Goal: Task Accomplishment & Management: Manage account settings

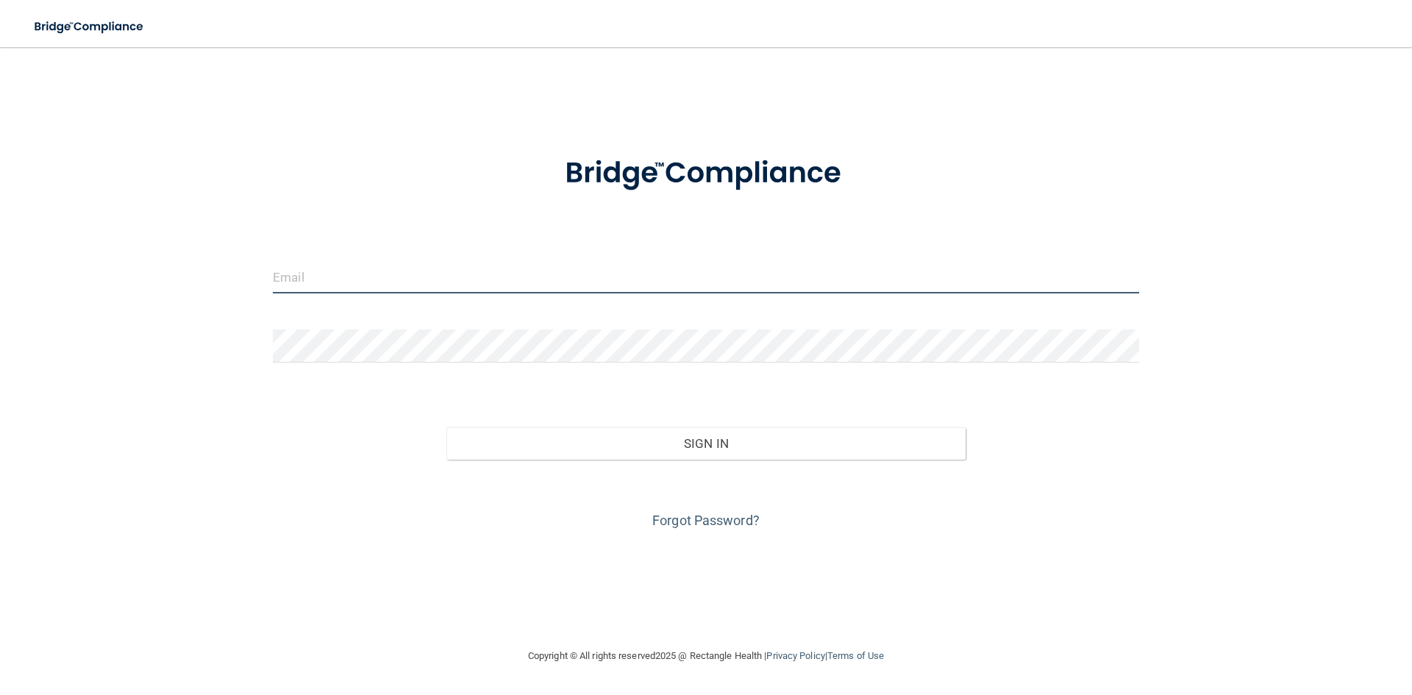
click at [500, 290] on input "email" at bounding box center [706, 276] width 866 height 33
type input "[EMAIL_ADDRESS][DOMAIN_NAME]"
click at [346, 371] on div at bounding box center [706, 351] width 888 height 44
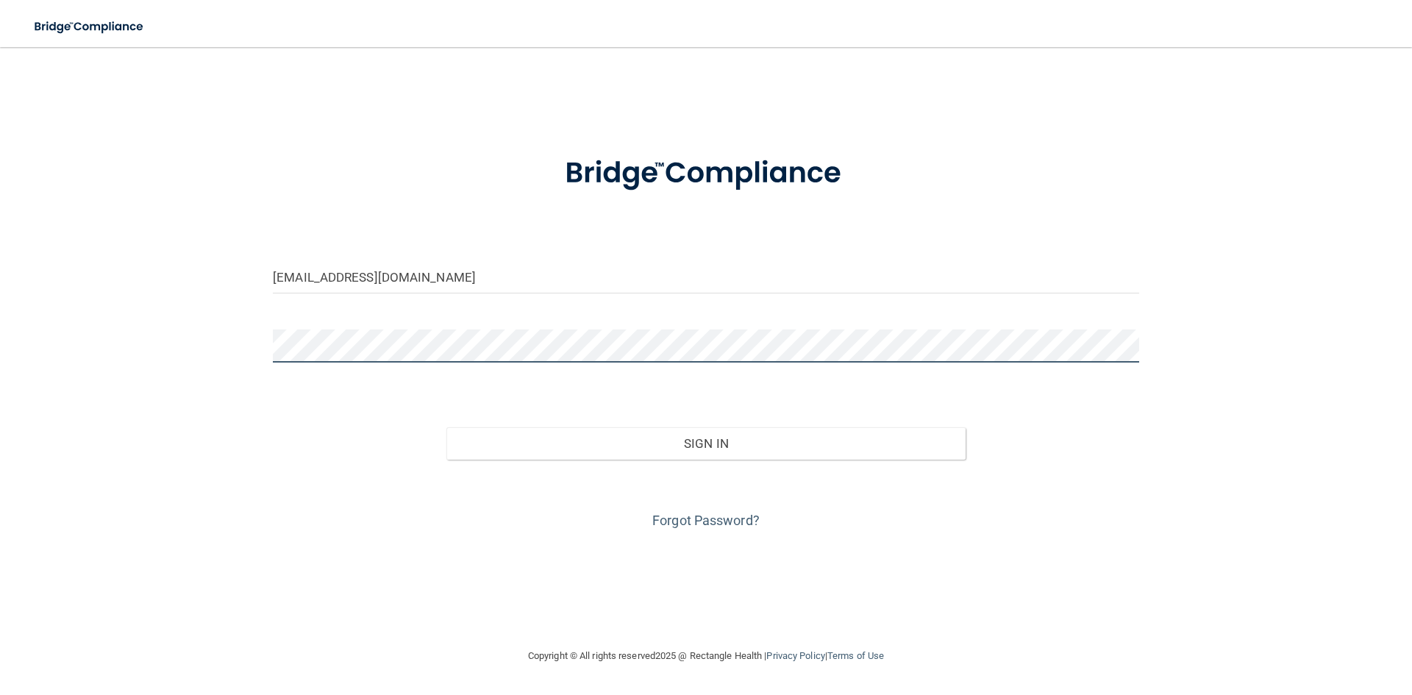
click at [446, 427] on button "Sign In" at bounding box center [706, 443] width 520 height 32
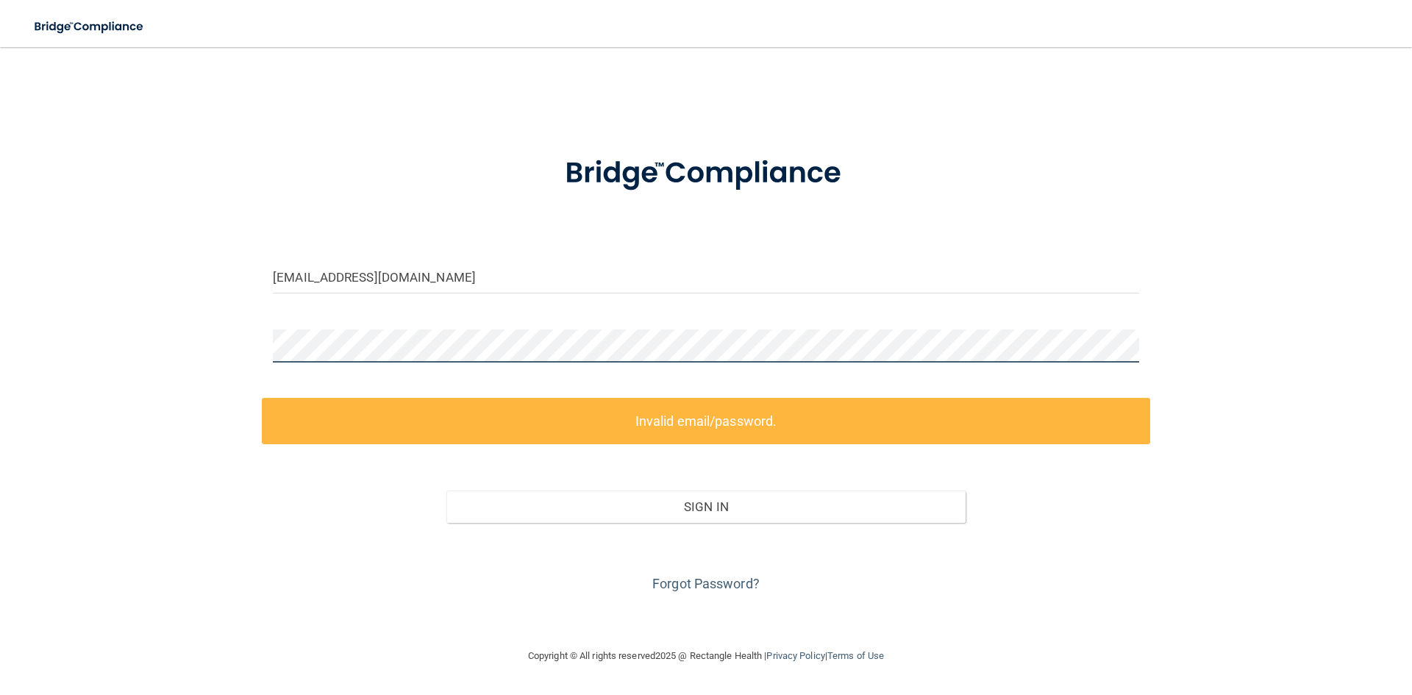
click at [171, 354] on div "[EMAIL_ADDRESS][DOMAIN_NAME] Invalid email/password. You don't have permission …" at bounding box center [705, 347] width 1353 height 571
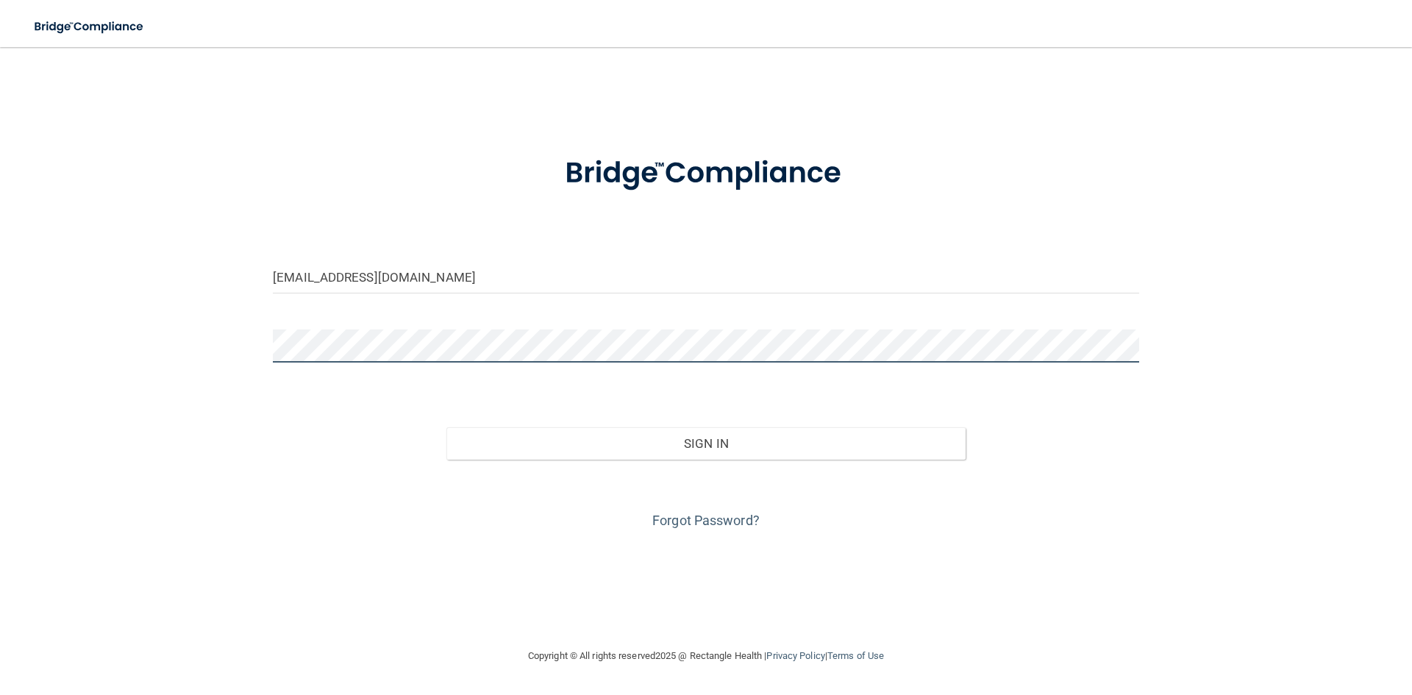
click at [446, 427] on button "Sign In" at bounding box center [706, 443] width 520 height 32
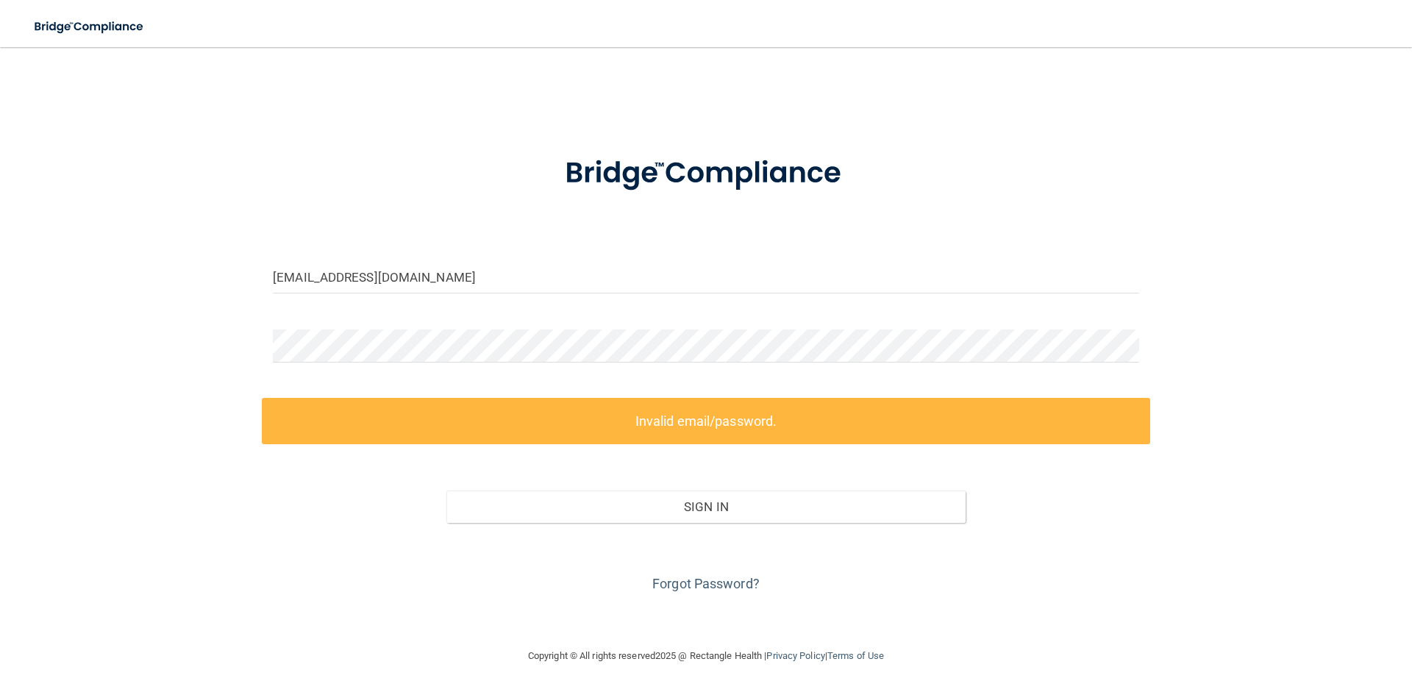
click at [404, 375] on form "[EMAIL_ADDRESS][DOMAIN_NAME] Invalid email/password. You don't have permission …" at bounding box center [706, 365] width 866 height 460
click at [220, 321] on div "[EMAIL_ADDRESS][DOMAIN_NAME] Invalid email/password. You don't have permission …" at bounding box center [705, 347] width 1353 height 571
click at [712, 584] on link "Forgot Password?" at bounding box center [705, 583] width 107 height 15
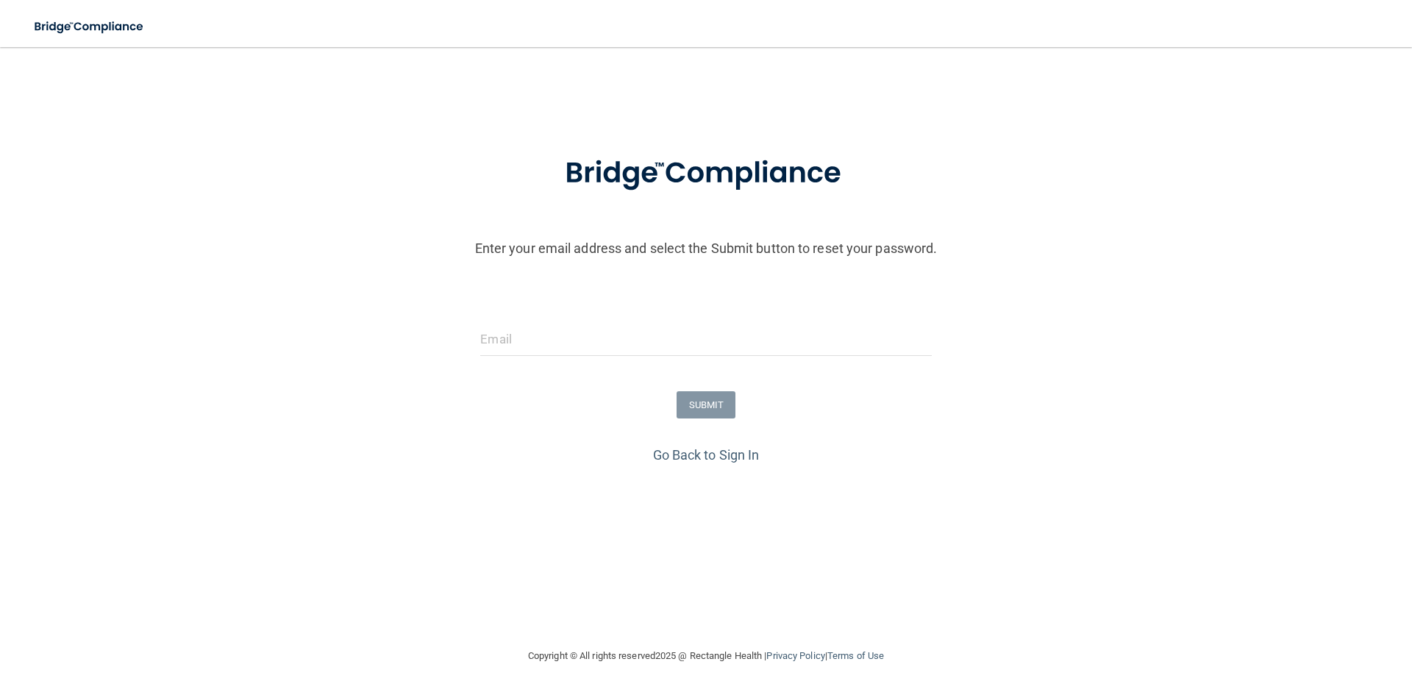
click at [536, 285] on form "Enter your email address and select the Submit button to reset your password. S…" at bounding box center [705, 288] width 1397 height 307
click at [541, 326] on input "email" at bounding box center [705, 339] width 451 height 33
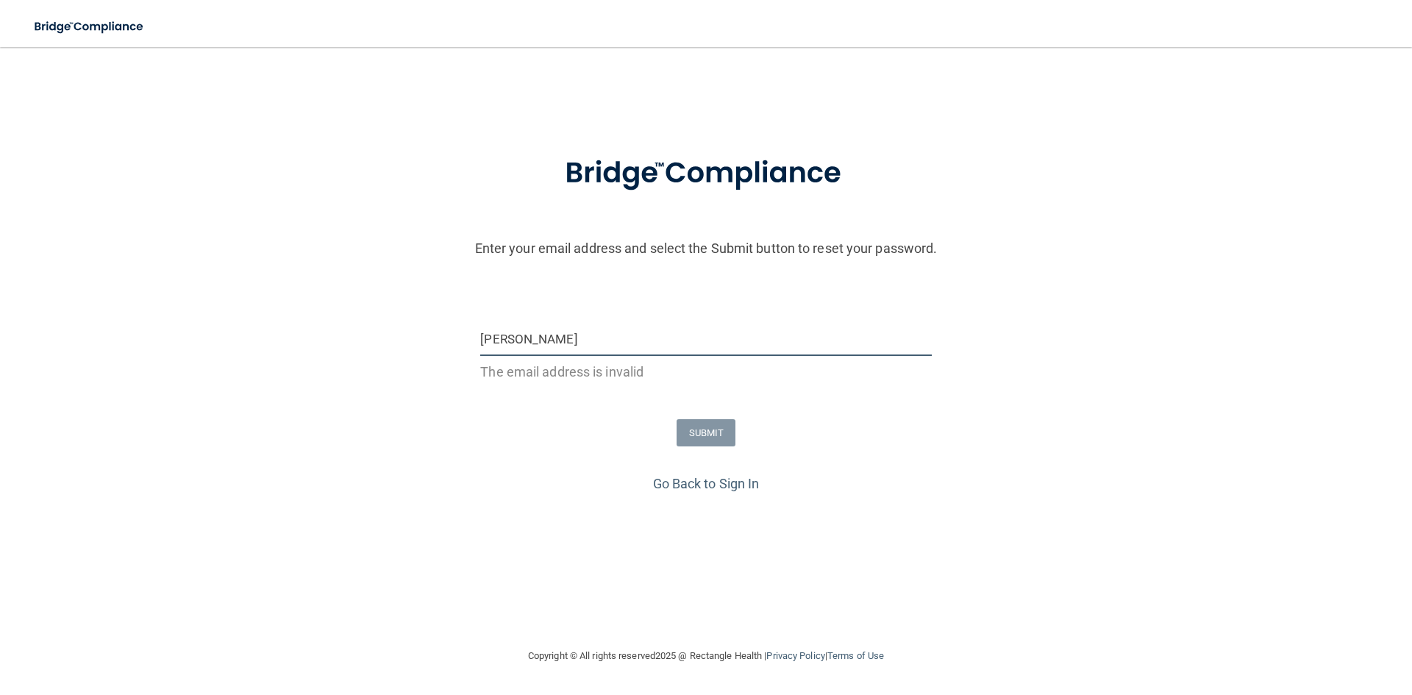
type input "[EMAIL_ADDRESS][DOMAIN_NAME]"
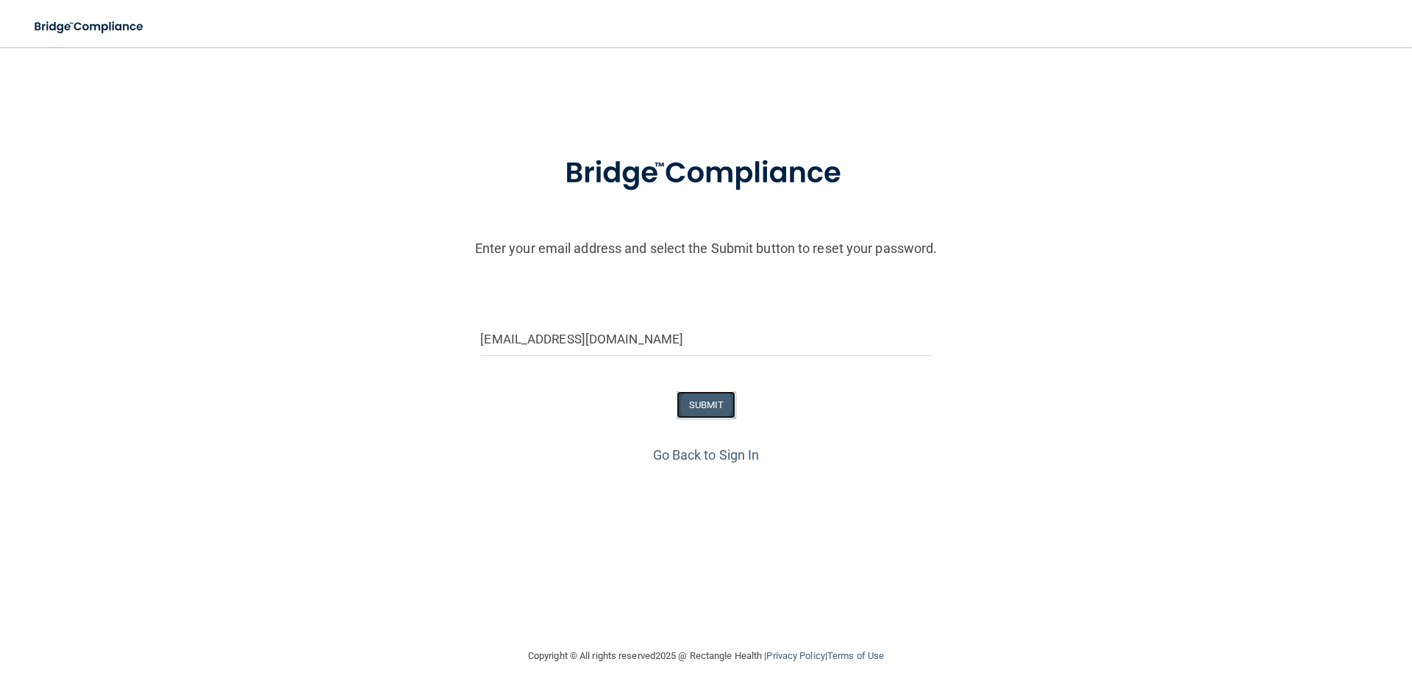
click at [701, 404] on button "SUBMIT" at bounding box center [706, 404] width 60 height 27
click at [632, 343] on input "email" at bounding box center [705, 339] width 451 height 33
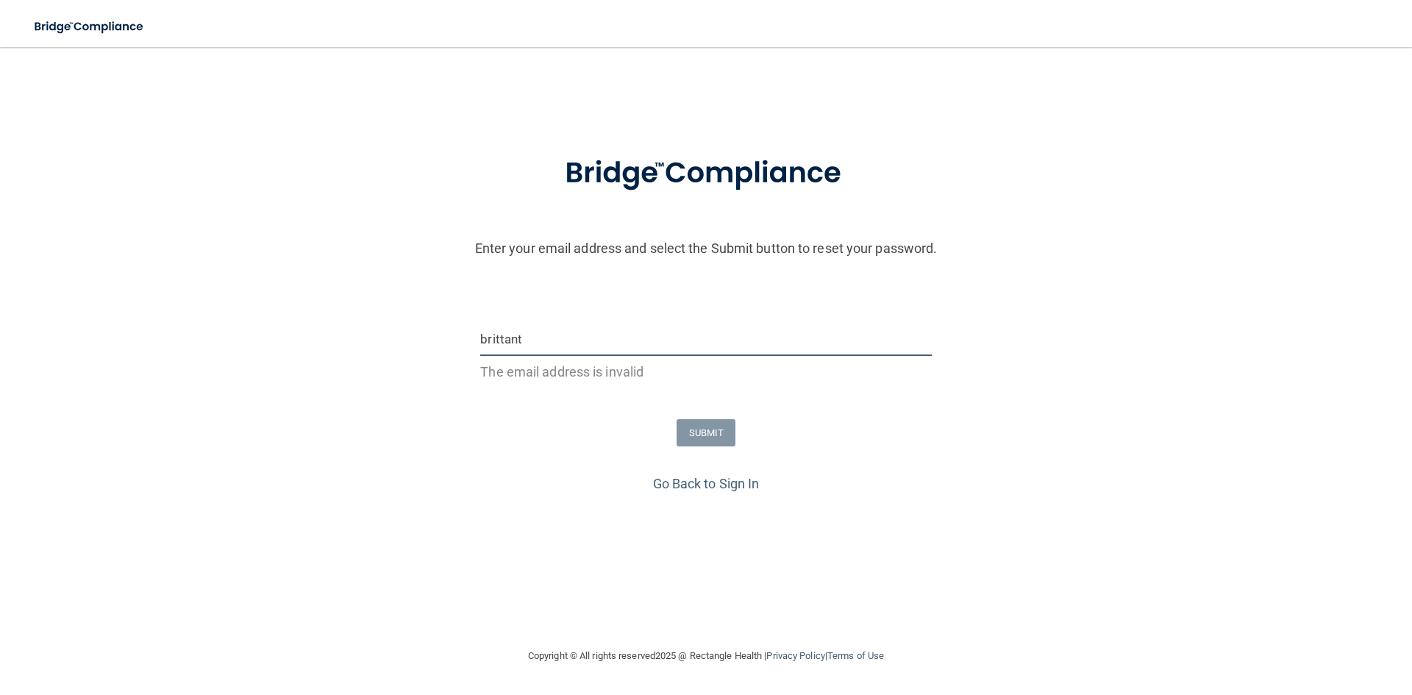
click at [529, 333] on input "brittant" at bounding box center [705, 339] width 451 height 33
type input "[EMAIL_ADDRESS][DOMAIN_NAME]"
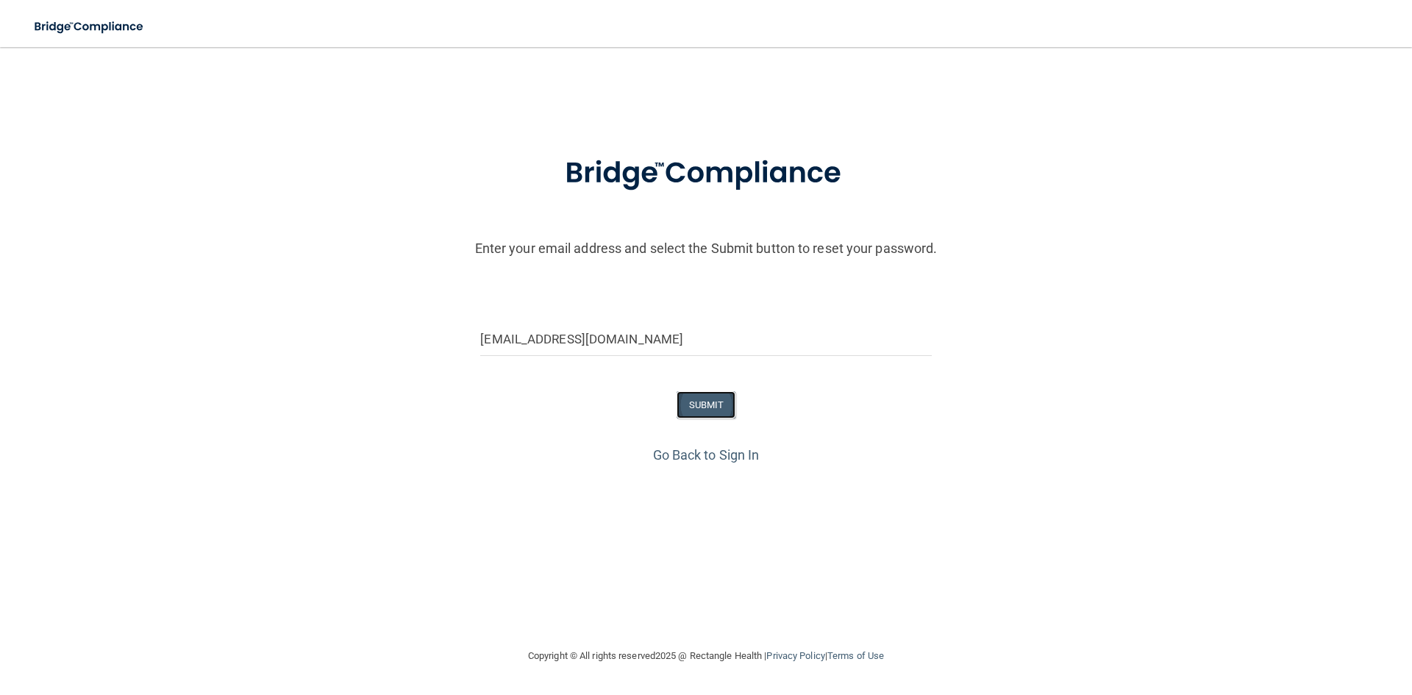
click at [691, 400] on button "SUBMIT" at bounding box center [706, 404] width 60 height 27
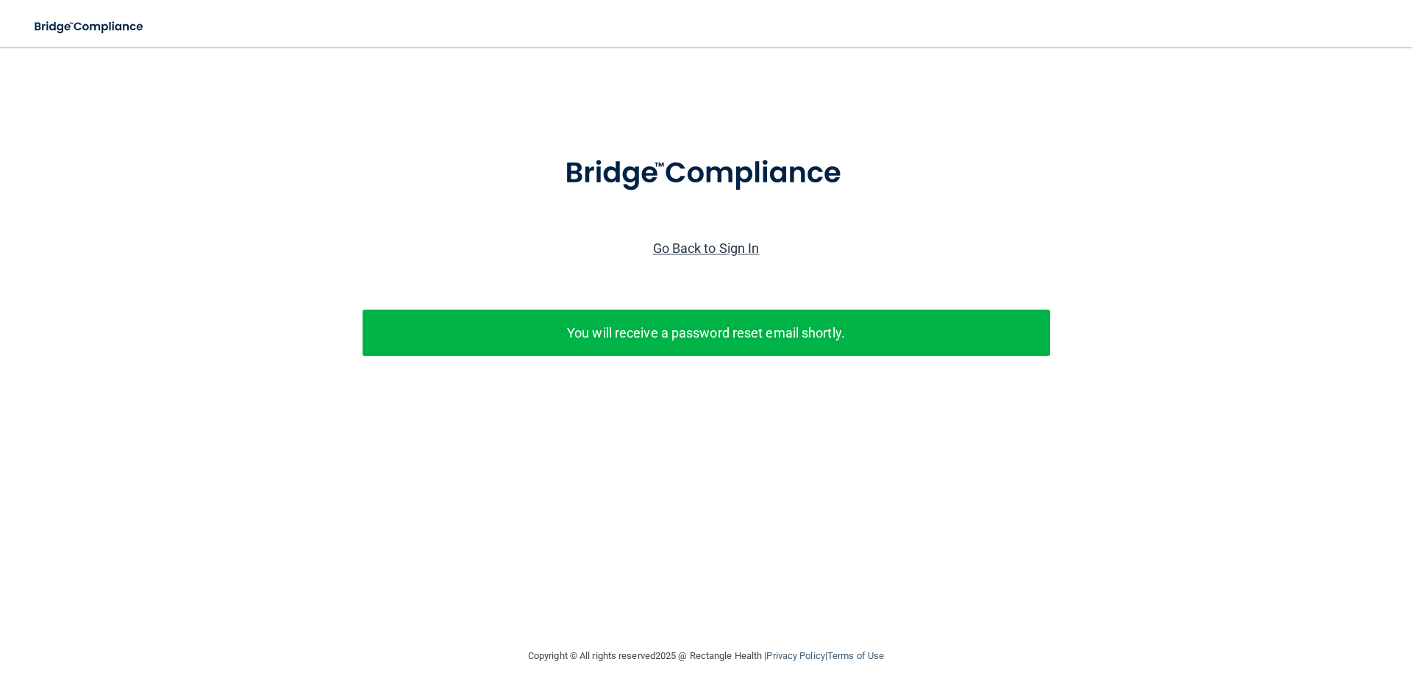
click at [692, 242] on link "Go Back to Sign In" at bounding box center [706, 247] width 107 height 15
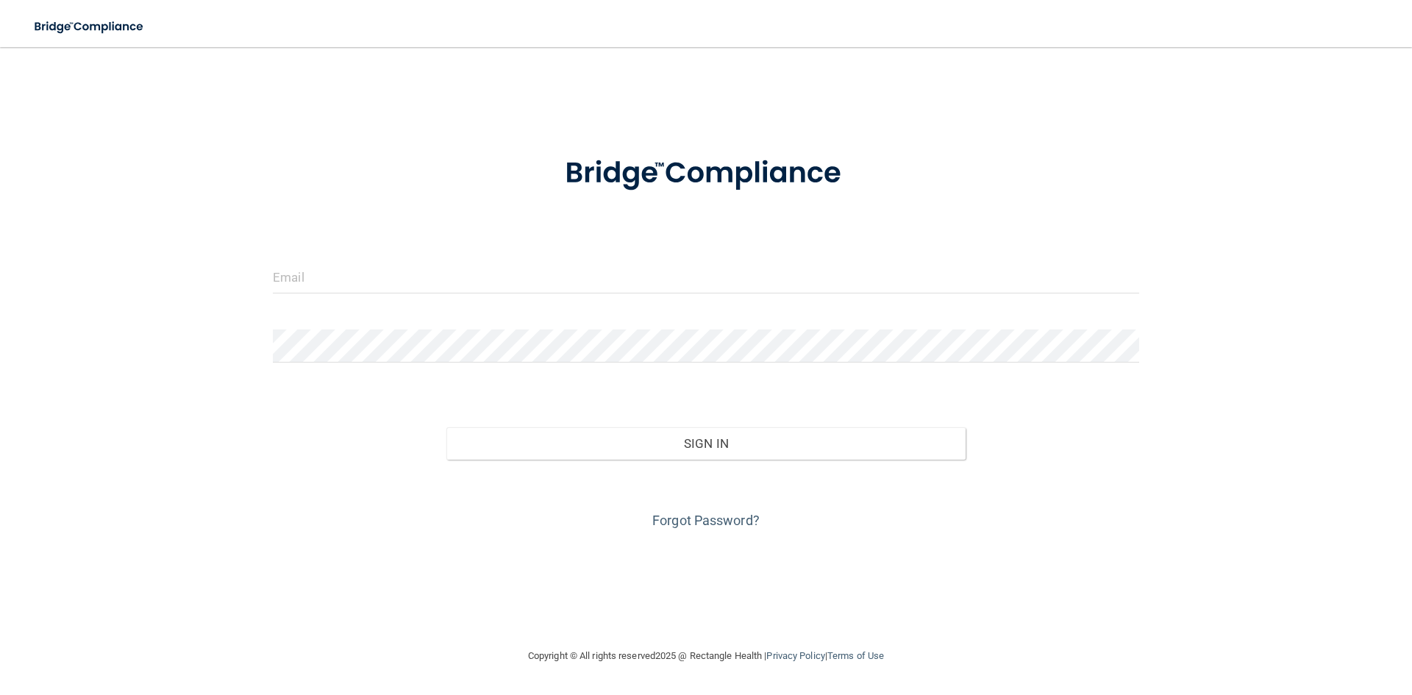
click at [379, 259] on form "Invalid email/password. You don't have permission to access that page. Sign In …" at bounding box center [706, 333] width 866 height 397
click at [379, 271] on input "email" at bounding box center [706, 276] width 866 height 33
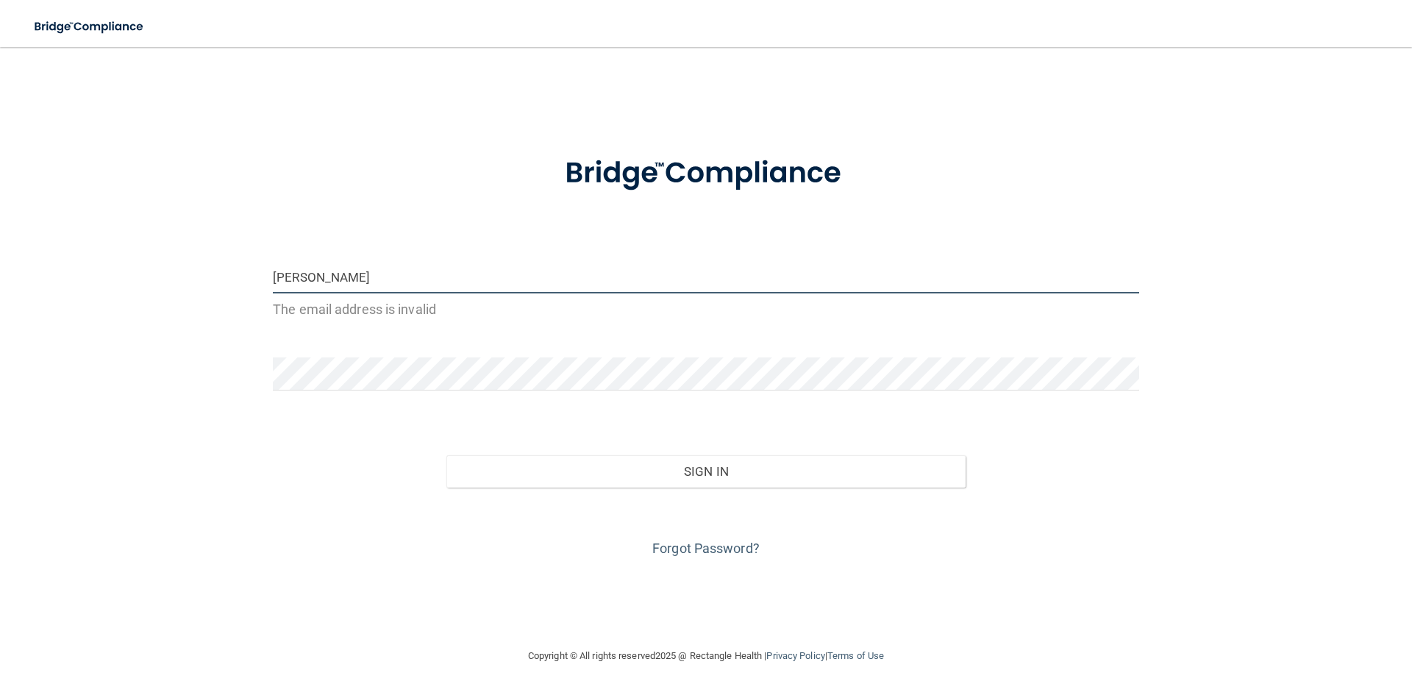
type input "[EMAIL_ADDRESS][DOMAIN_NAME]"
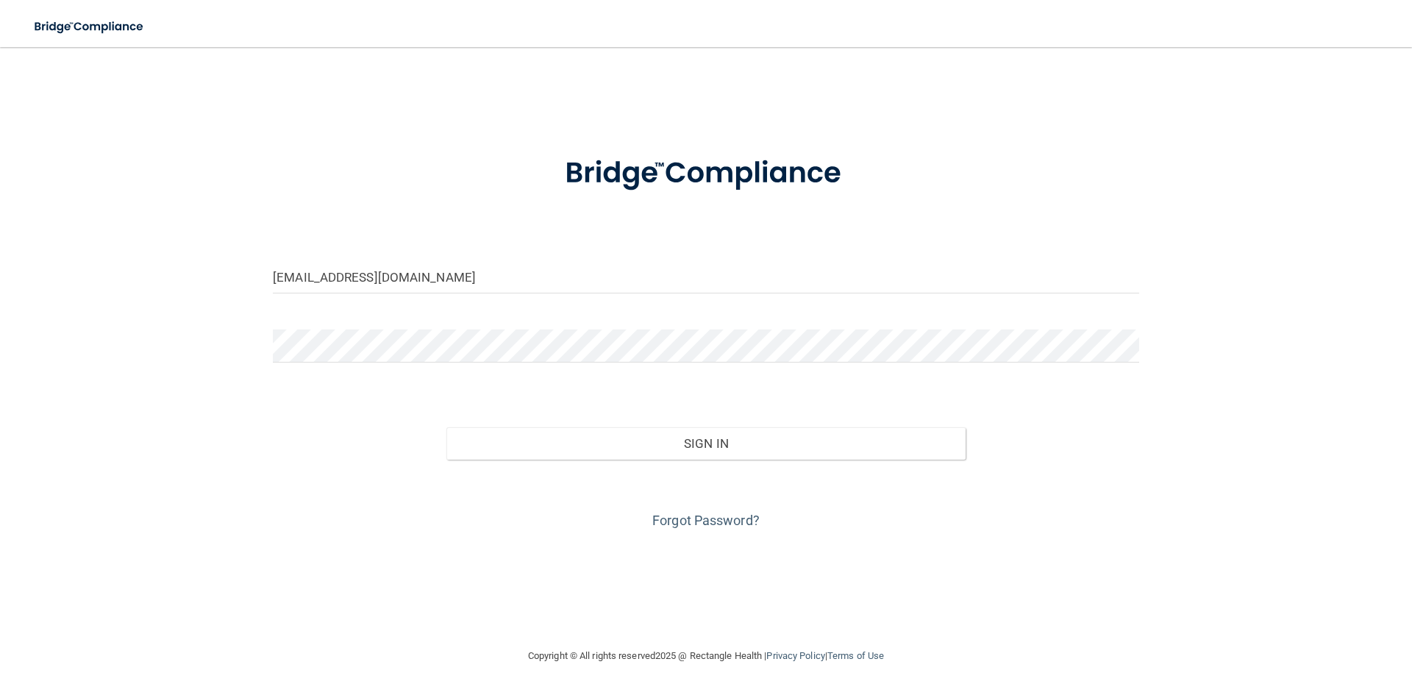
click at [368, 377] on form "[EMAIL_ADDRESS][DOMAIN_NAME] Invalid email/password. You don't have permission …" at bounding box center [706, 333] width 866 height 397
click at [446, 427] on button "Sign In" at bounding box center [706, 443] width 520 height 32
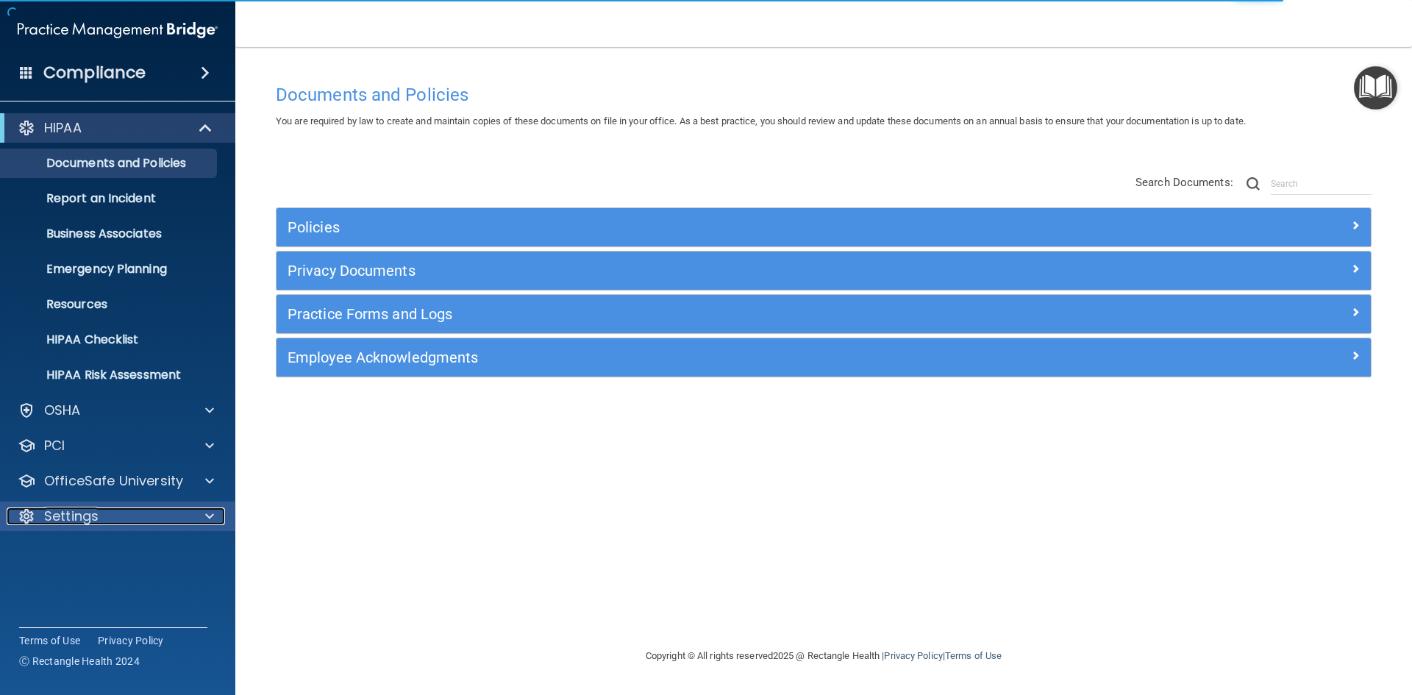
click at [149, 516] on div "Settings" at bounding box center [98, 516] width 182 height 18
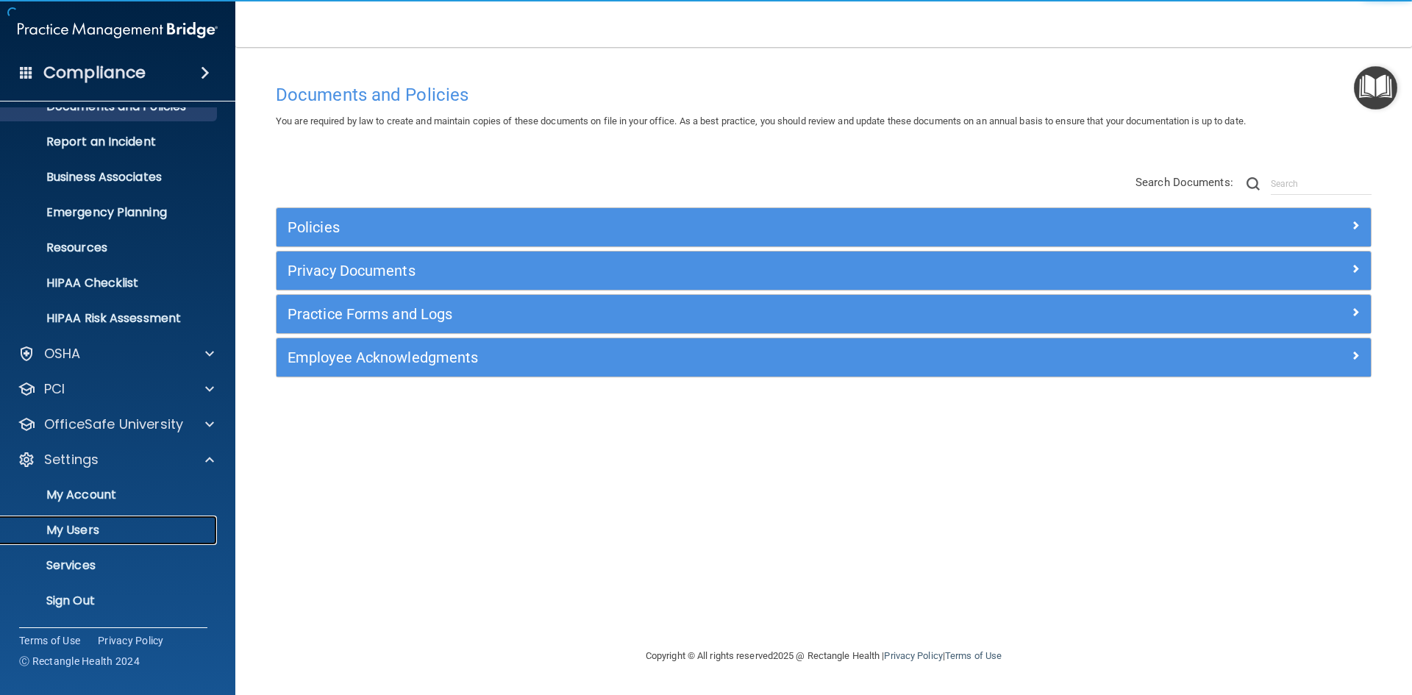
click at [160, 532] on p "My Users" at bounding box center [110, 530] width 201 height 15
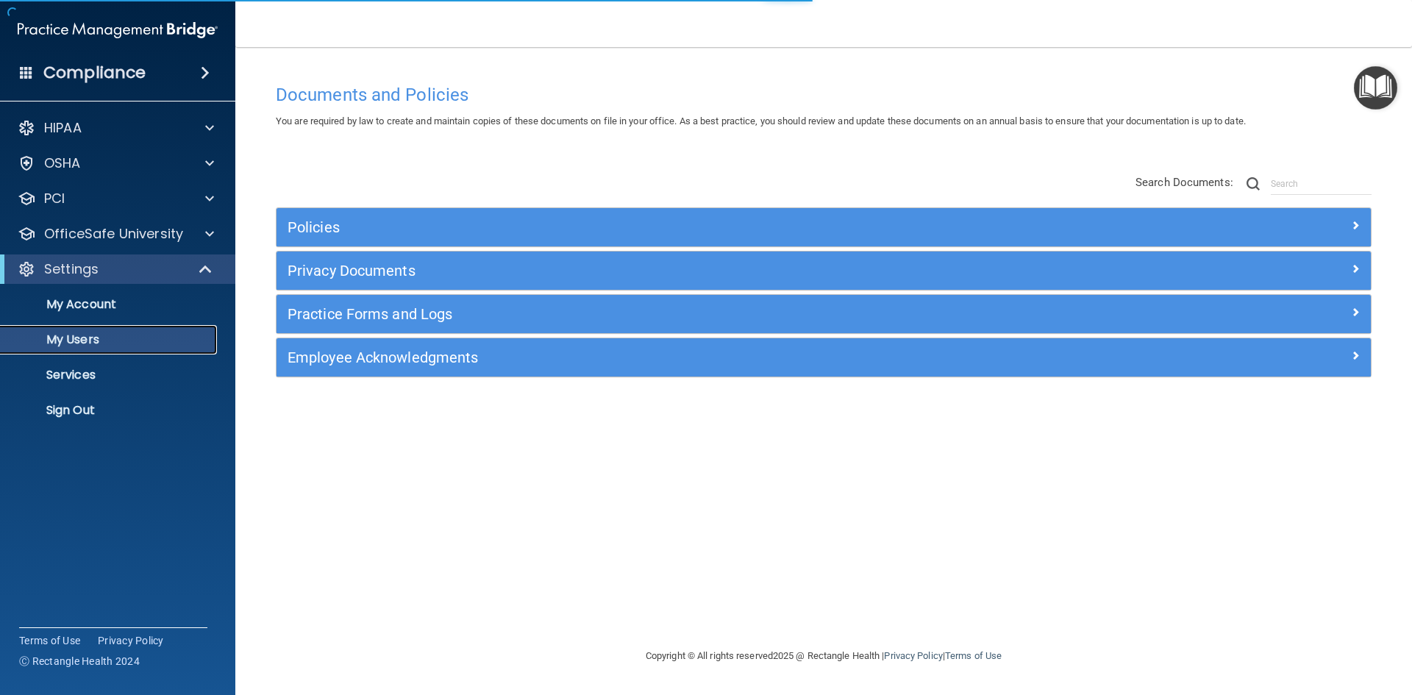
select select "20"
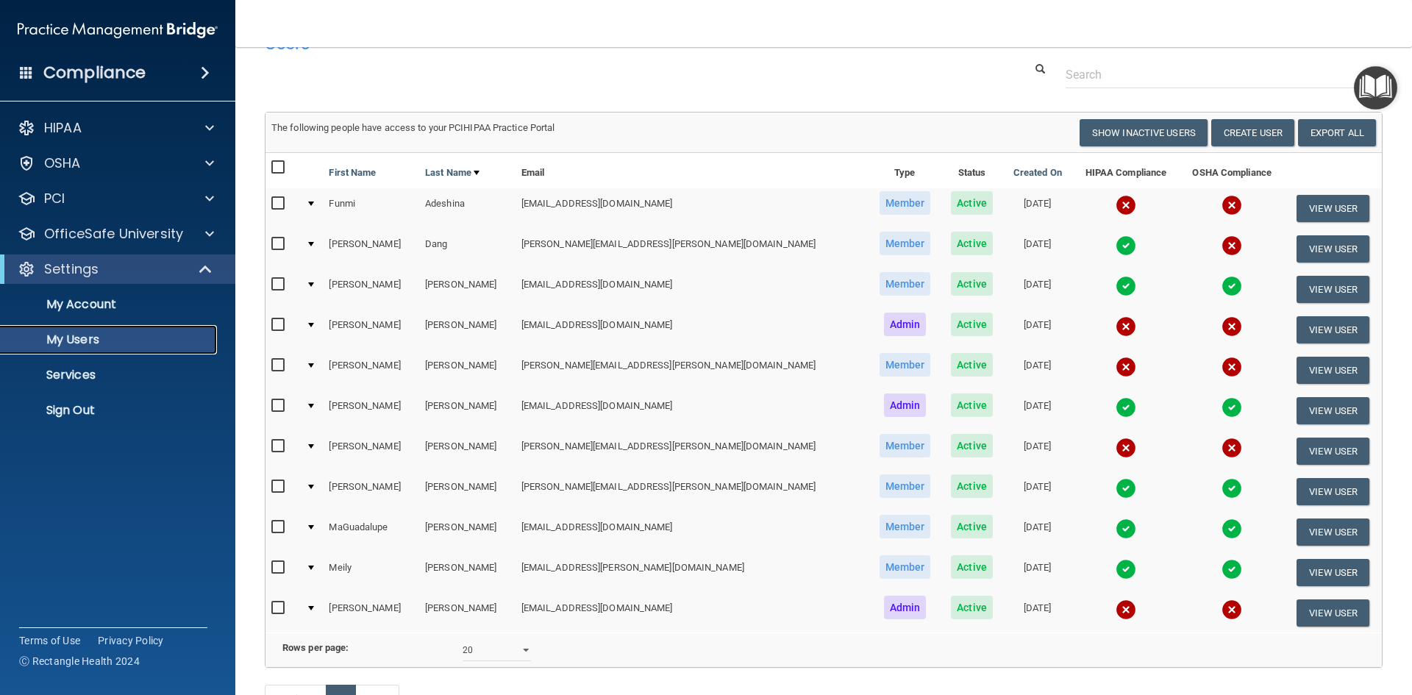
scroll to position [74, 0]
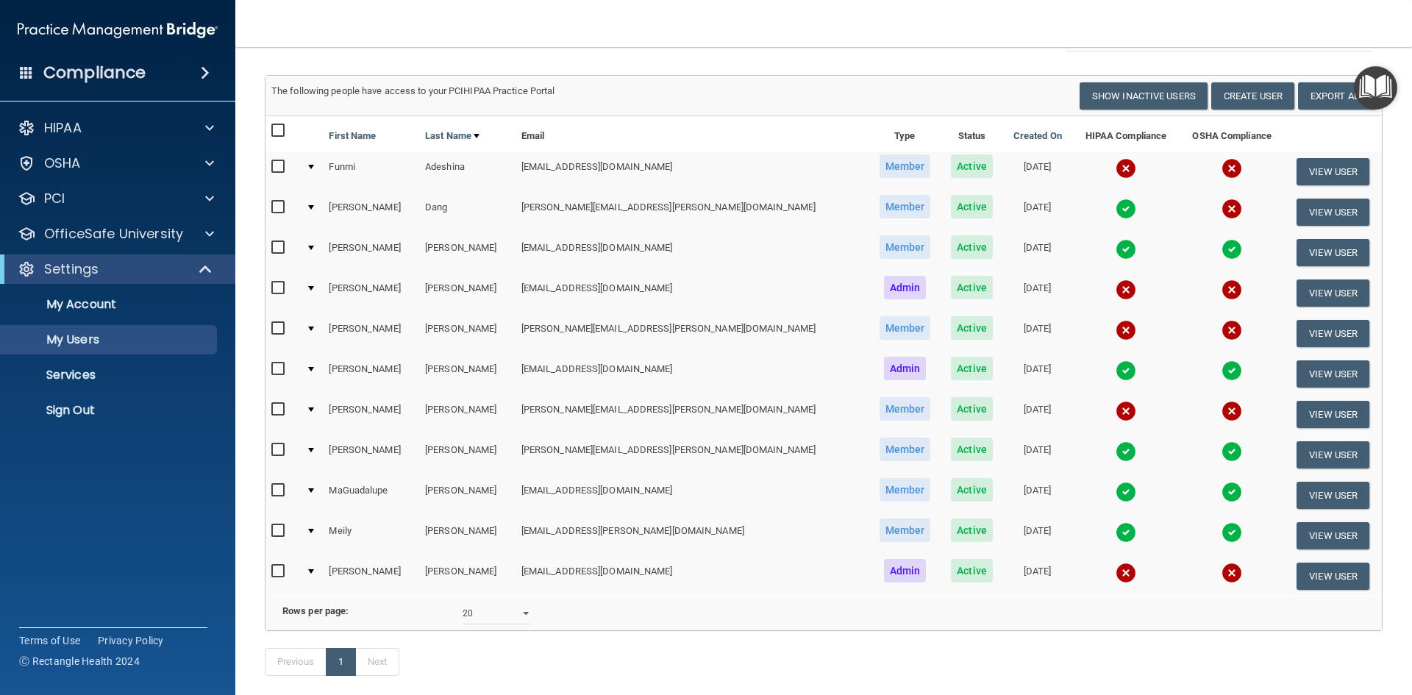
click at [283, 168] on input "checkbox" at bounding box center [279, 167] width 17 height 12
checkbox input "true"
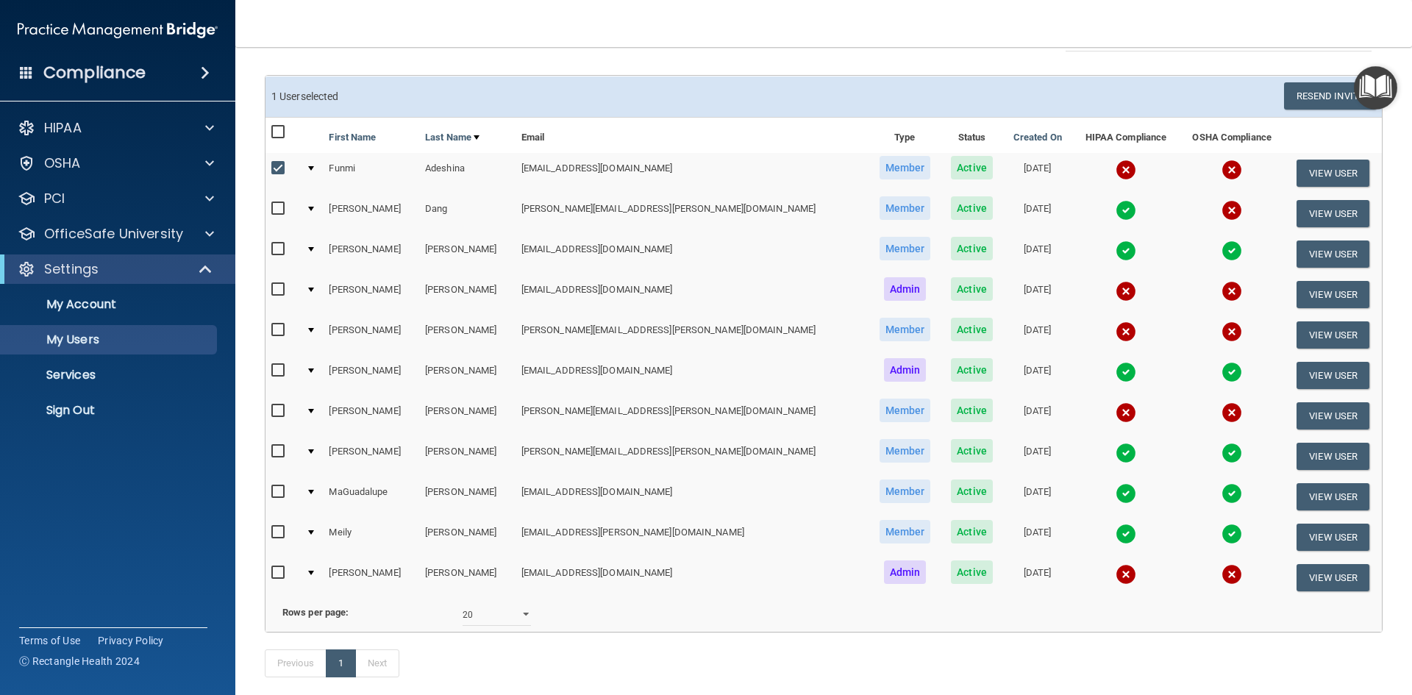
click at [282, 281] on label at bounding box center [280, 289] width 18 height 17
click at [282, 284] on input "checkbox" at bounding box center [279, 290] width 17 height 12
checkbox input "true"
click at [276, 329] on input "checkbox" at bounding box center [279, 330] width 17 height 12
checkbox input "true"
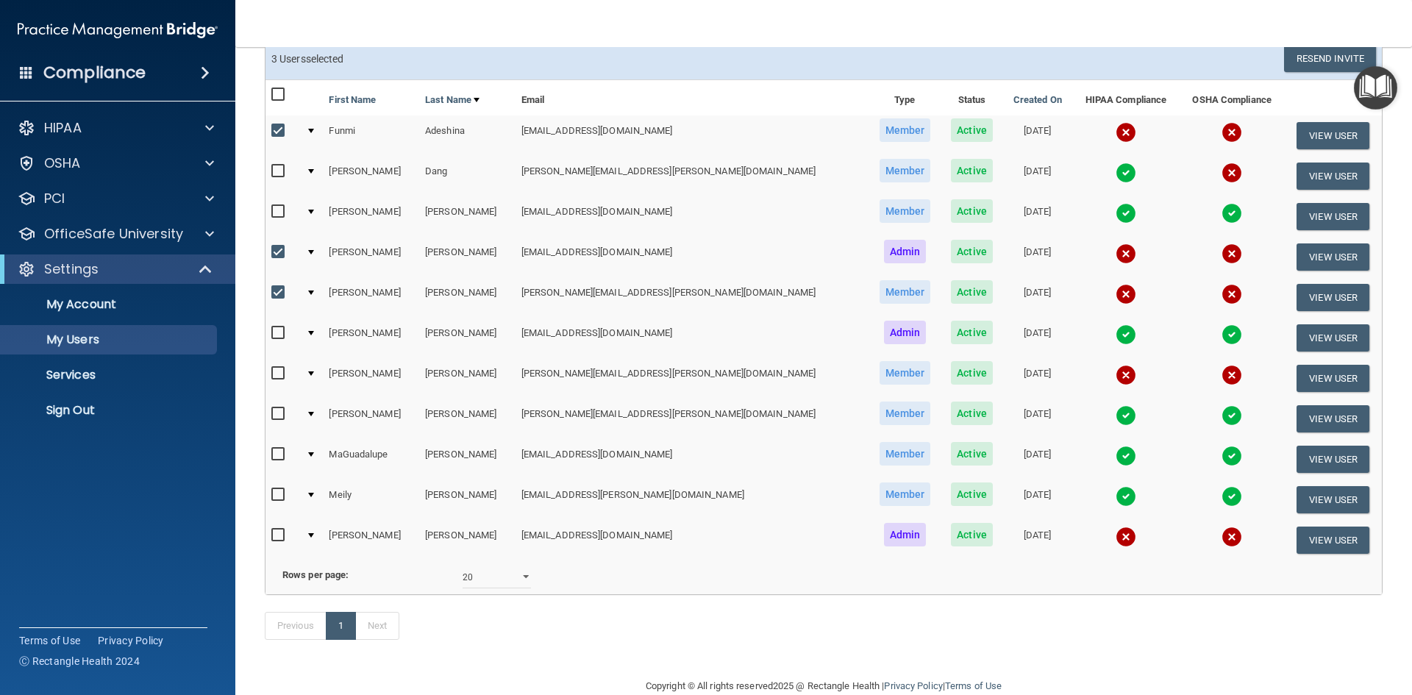
scroll to position [147, 0]
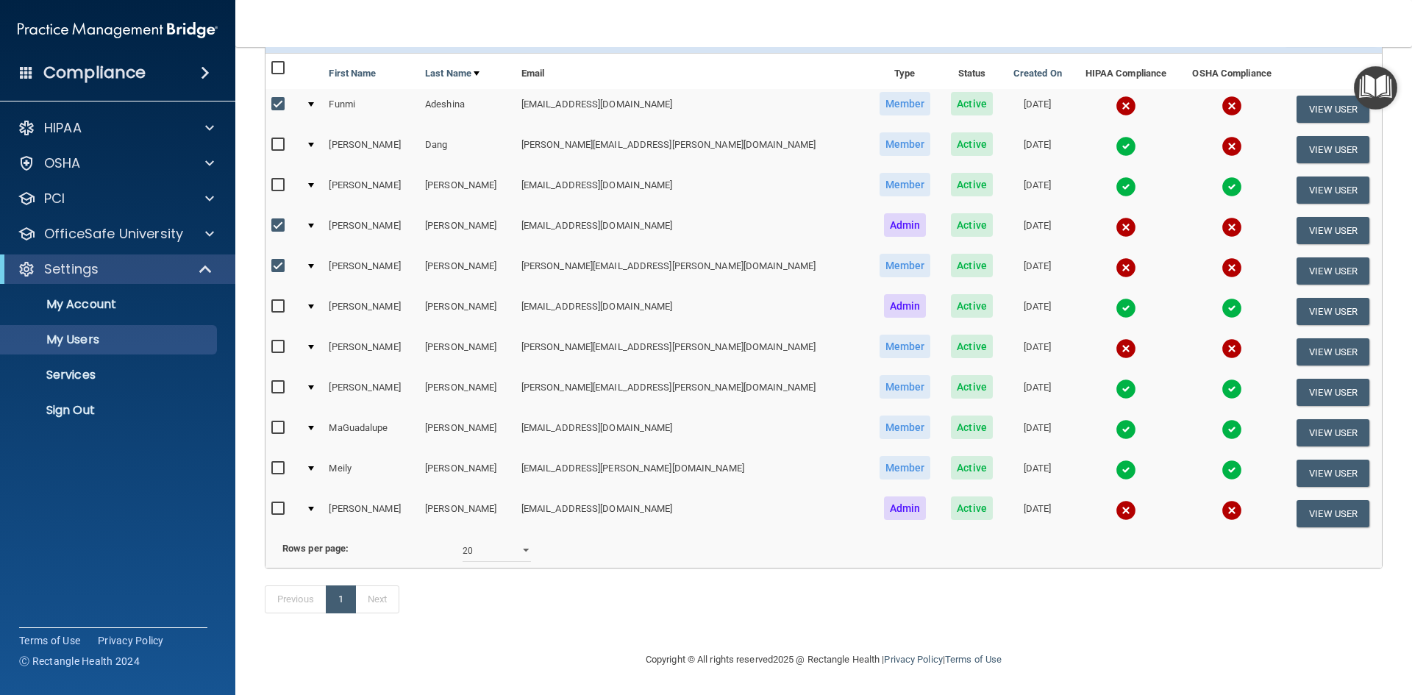
click at [278, 503] on input "checkbox" at bounding box center [279, 509] width 17 height 12
checkbox input "true"
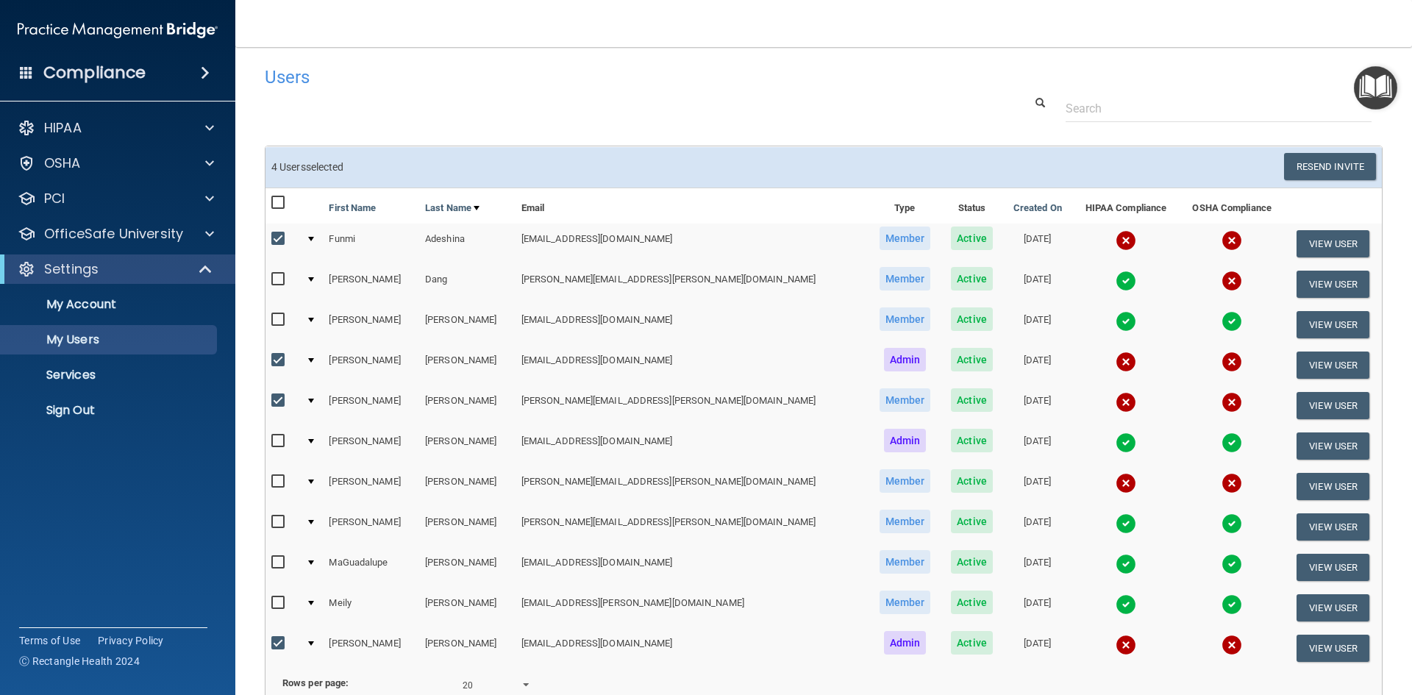
scroll to position [0, 0]
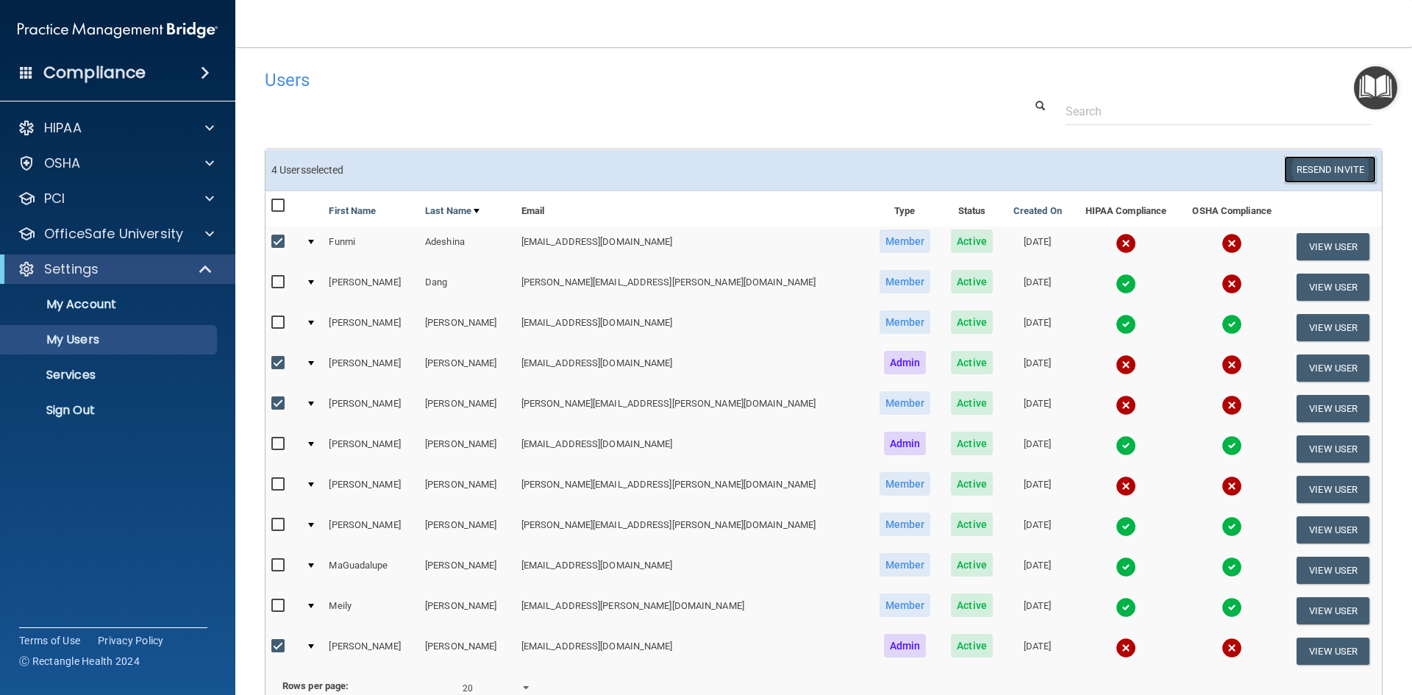
click at [1315, 175] on button "Resend Invite" at bounding box center [1330, 169] width 92 height 27
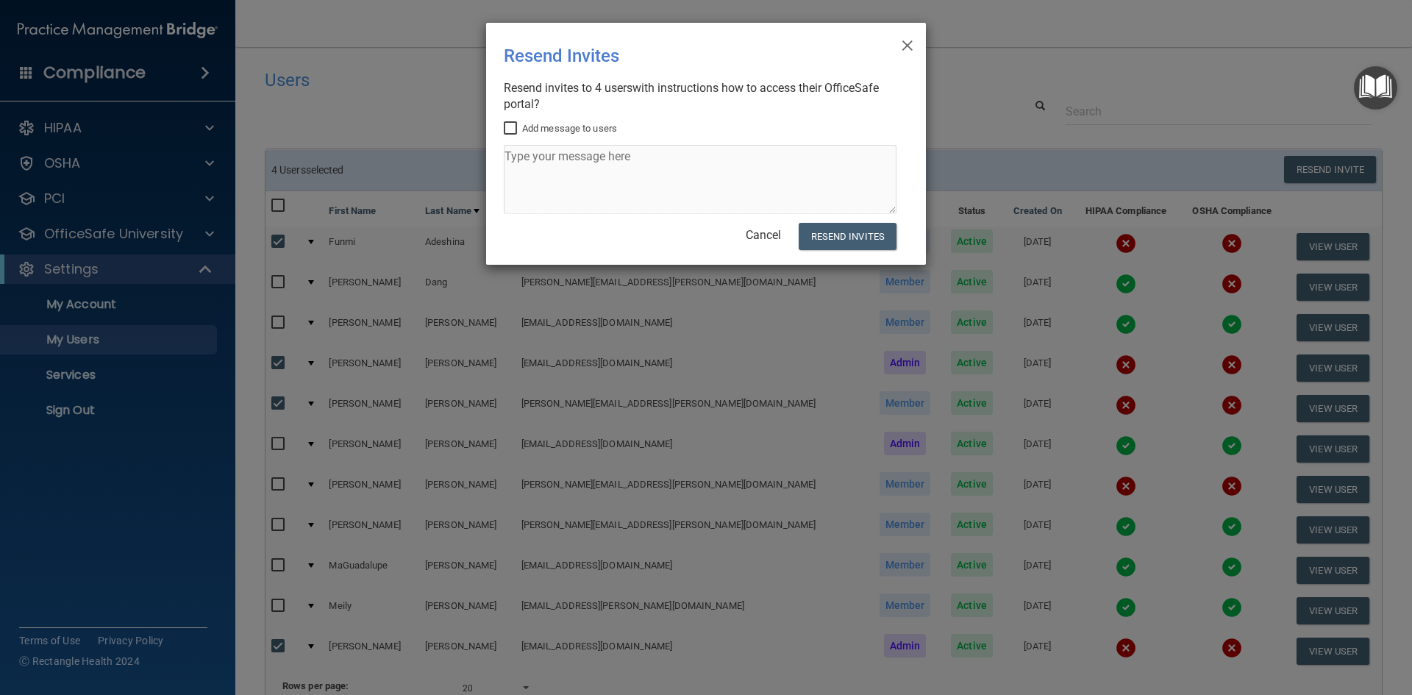
drag, startPoint x: 503, startPoint y: 126, endPoint x: 536, endPoint y: 145, distance: 38.2
click at [504, 127] on div "× Close Resend Invites There was an error while sending the invitations ... Res…" at bounding box center [706, 144] width 440 height 242
click at [501, 133] on div "× Close Resend Invites There was an error while sending the invitations ... Res…" at bounding box center [706, 144] width 440 height 242
click at [510, 132] on input "Add message to users" at bounding box center [512, 129] width 17 height 12
checkbox input "true"
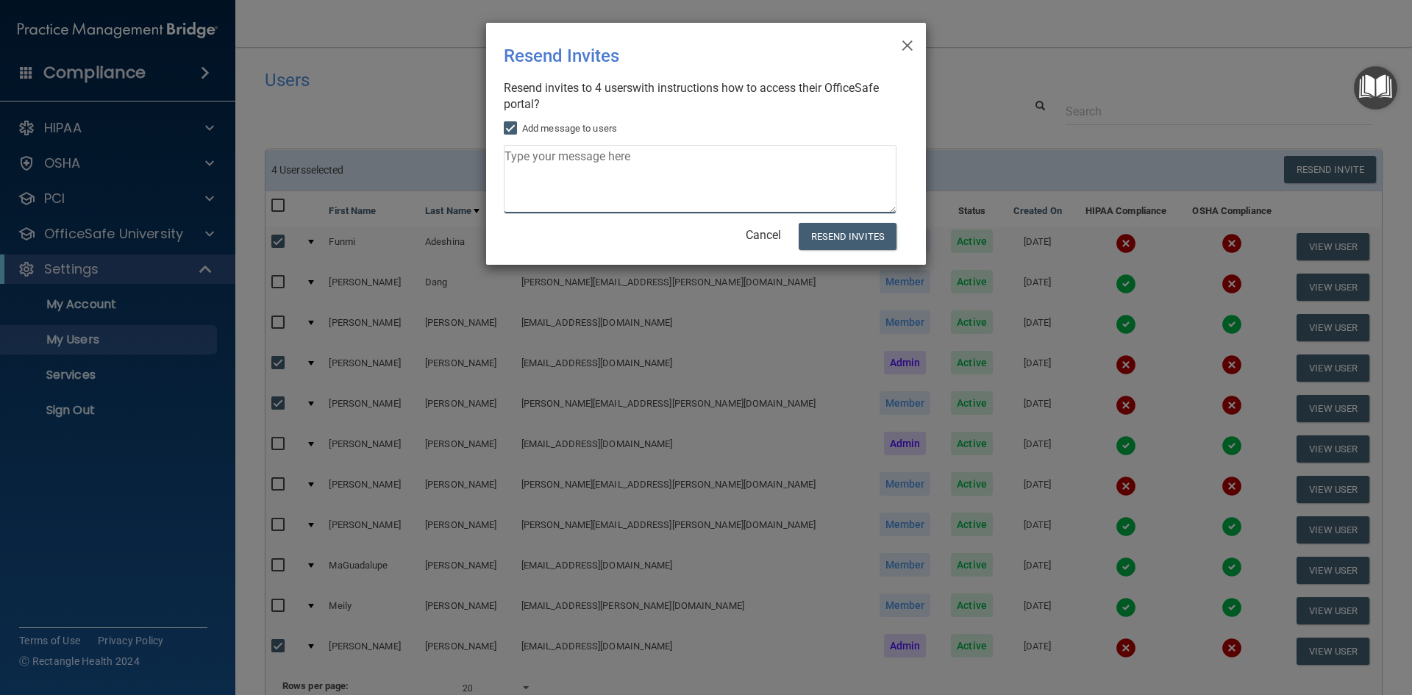
click at [551, 176] on textarea at bounding box center [700, 179] width 393 height 69
type textarea "A"
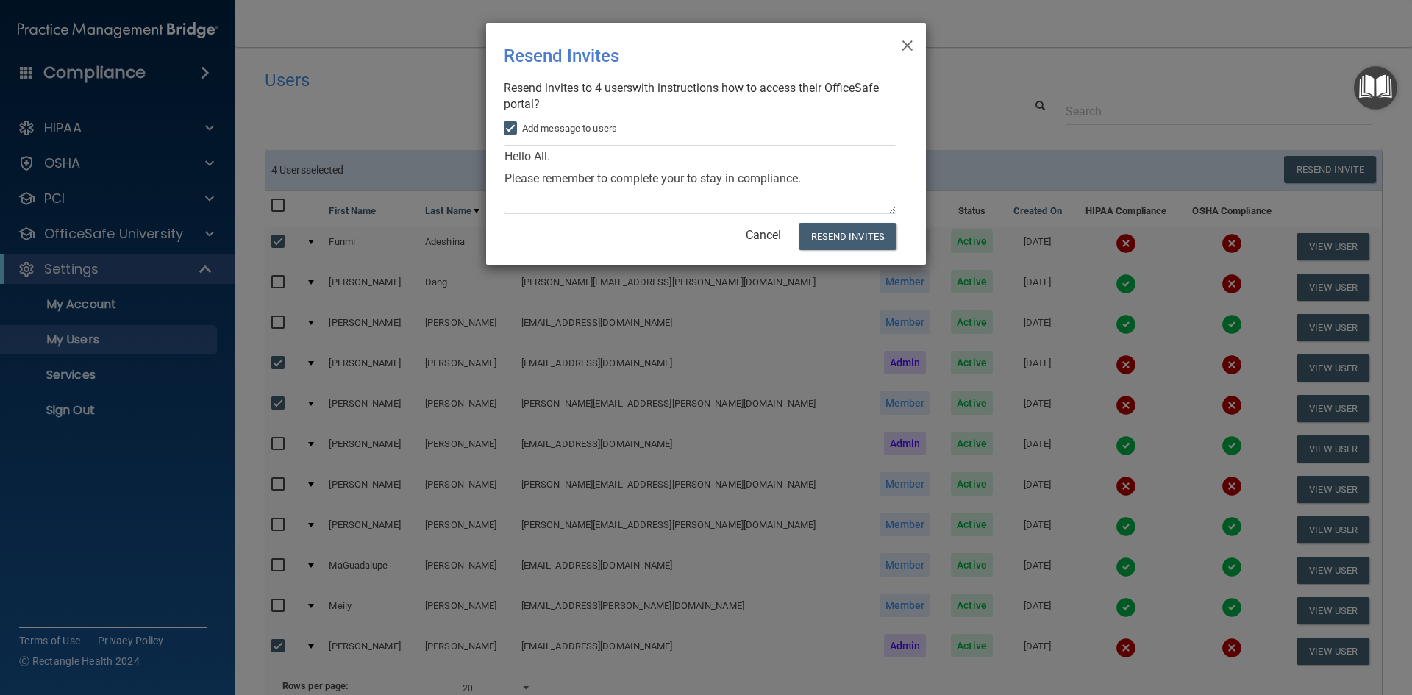
drag, startPoint x: 646, startPoint y: 22, endPoint x: 719, endPoint y: 59, distance: 82.2
click at [726, 67] on div "× Close Resend Invites There was an error while sending the invitations ... Res…" at bounding box center [705, 143] width 441 height 243
click at [804, 179] on textarea "Hello All. Please remember to complete your to stay in compliance." at bounding box center [700, 179] width 393 height 69
click at [690, 171] on textarea "Hello All. Please remember to complete your to stay in compliance. Here's a lit…" at bounding box center [700, 179] width 393 height 69
click at [601, 200] on textarea "Hello All. Please remember to complete your trainings to stay in compliance. He…" at bounding box center [700, 179] width 393 height 69
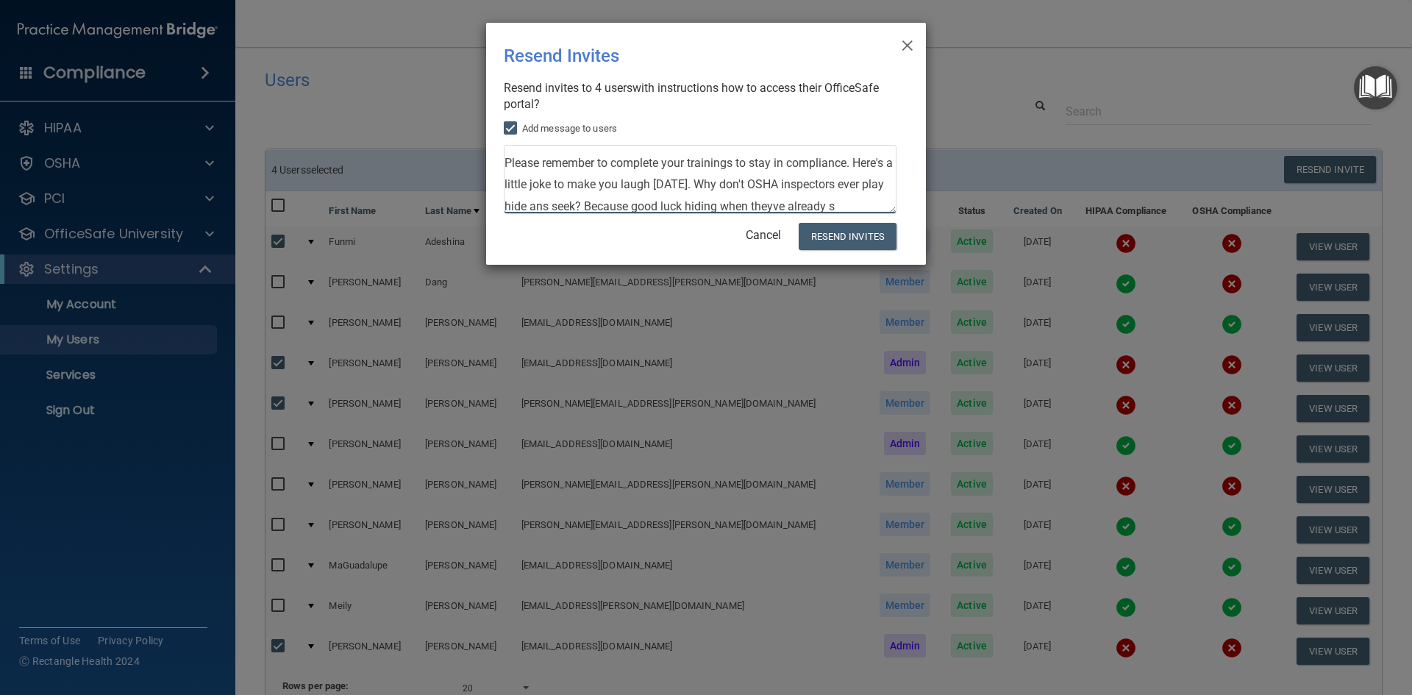
scroll to position [37, 0]
click at [595, 179] on textarea "Hello All. Please remember to complete your trainings to stay in compliance. He…" at bounding box center [700, 179] width 393 height 69
click at [671, 208] on textarea "Hello All. Please remember to complete your trainings to stay in compliance. He…" at bounding box center [700, 179] width 393 height 69
click at [824, 187] on textarea "Hello All. Please remember to complete your trainings to stay in compliance. He…" at bounding box center [700, 179] width 393 height 69
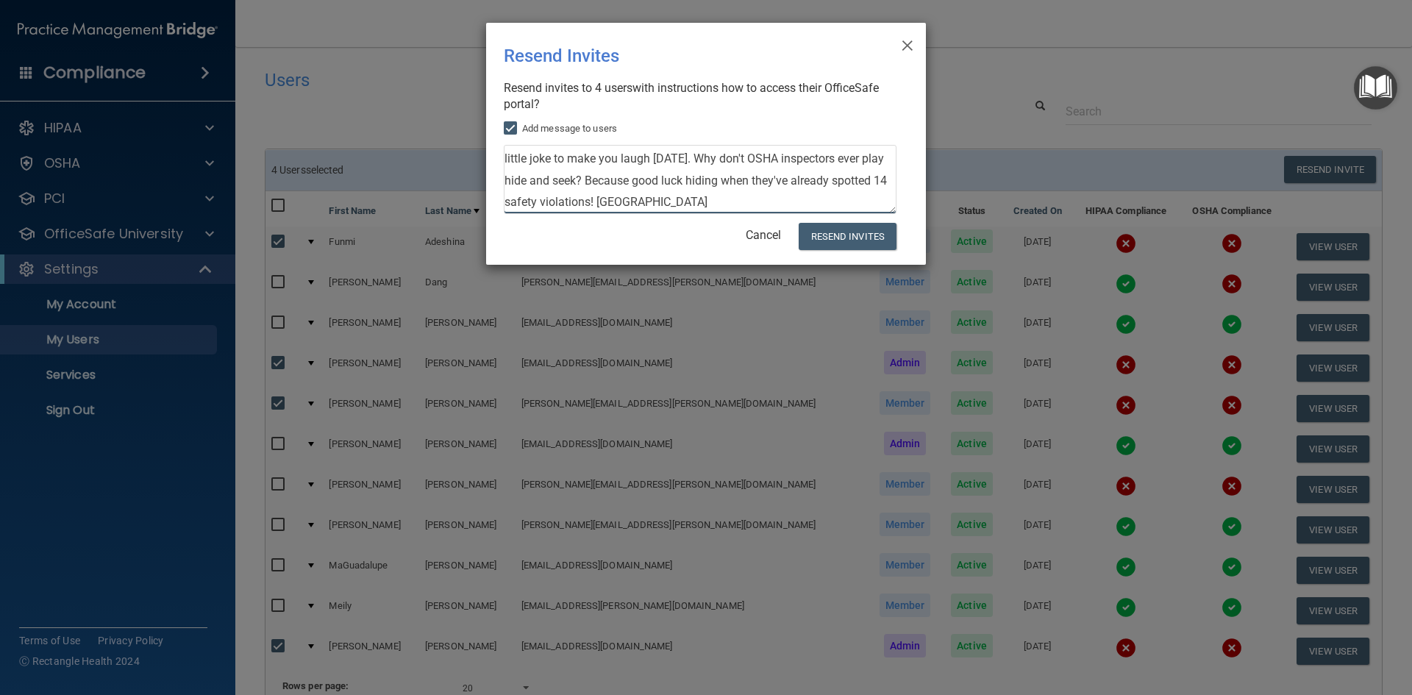
click at [694, 198] on textarea "Hello All. Please remember to complete your trainings to stay in compliance. He…" at bounding box center [700, 179] width 393 height 69
click at [667, 204] on textarea "Hello All. Please remember to complete your trainings to stay in compliance. He…" at bounding box center [700, 179] width 393 height 69
click at [710, 207] on textarea "Hello All. Please remember to complete your trainings to stay in compliance. He…" at bounding box center [700, 179] width 393 height 69
type textarea "Hello All. Please remember to complete your trainings to stay in compliance. He…"
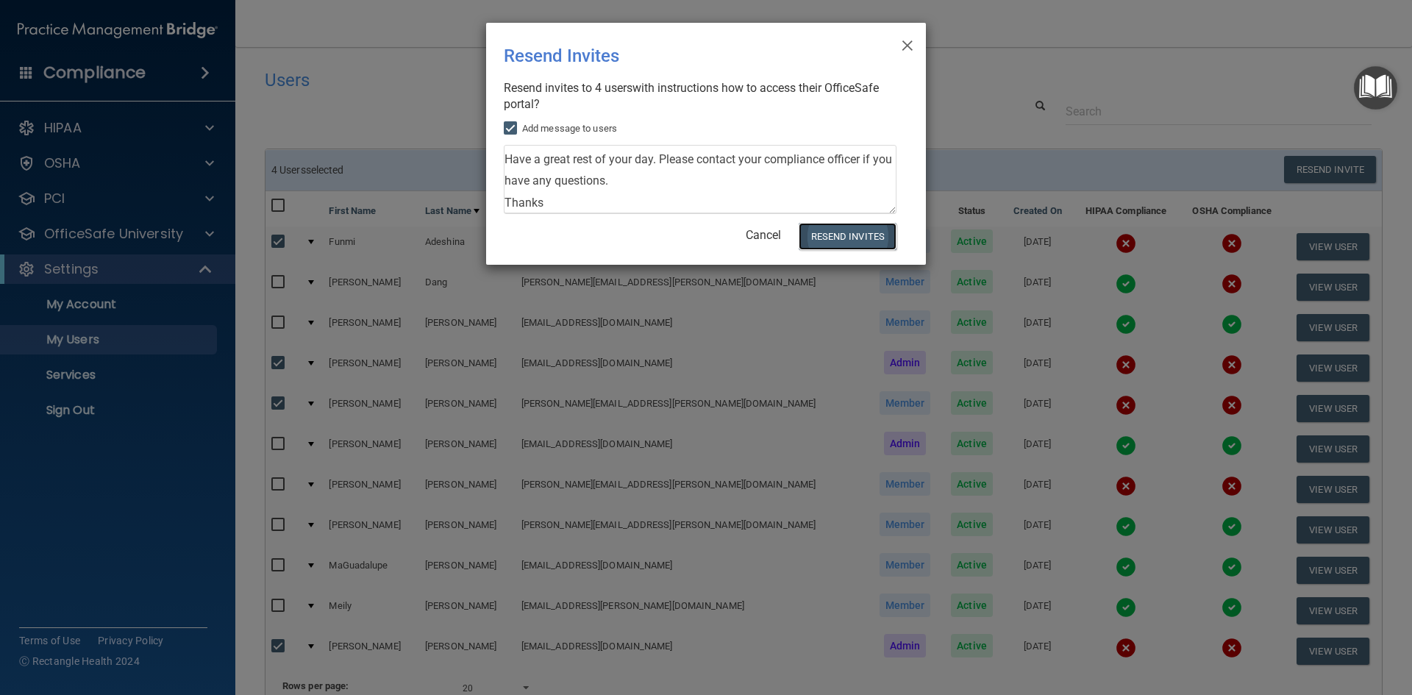
click at [826, 235] on button "Resend Invites" at bounding box center [847, 236] width 98 height 27
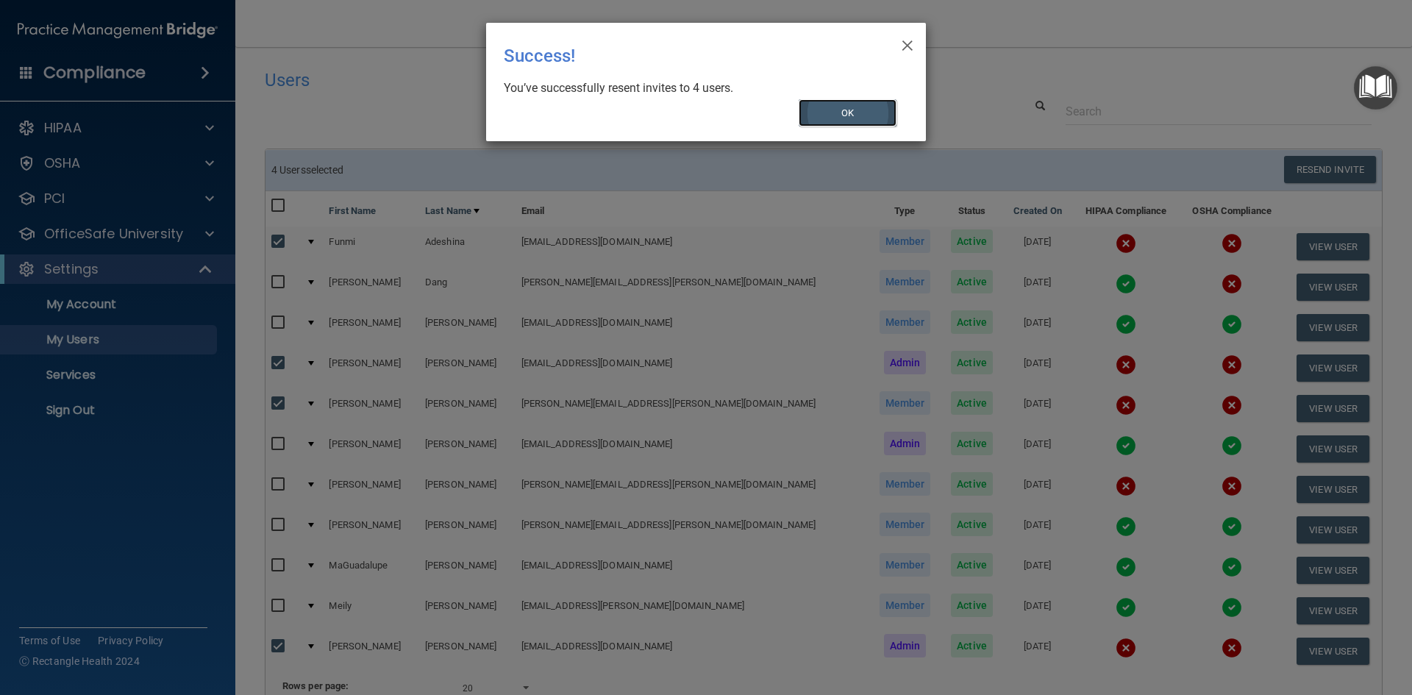
click at [850, 104] on button "OK" at bounding box center [847, 112] width 99 height 27
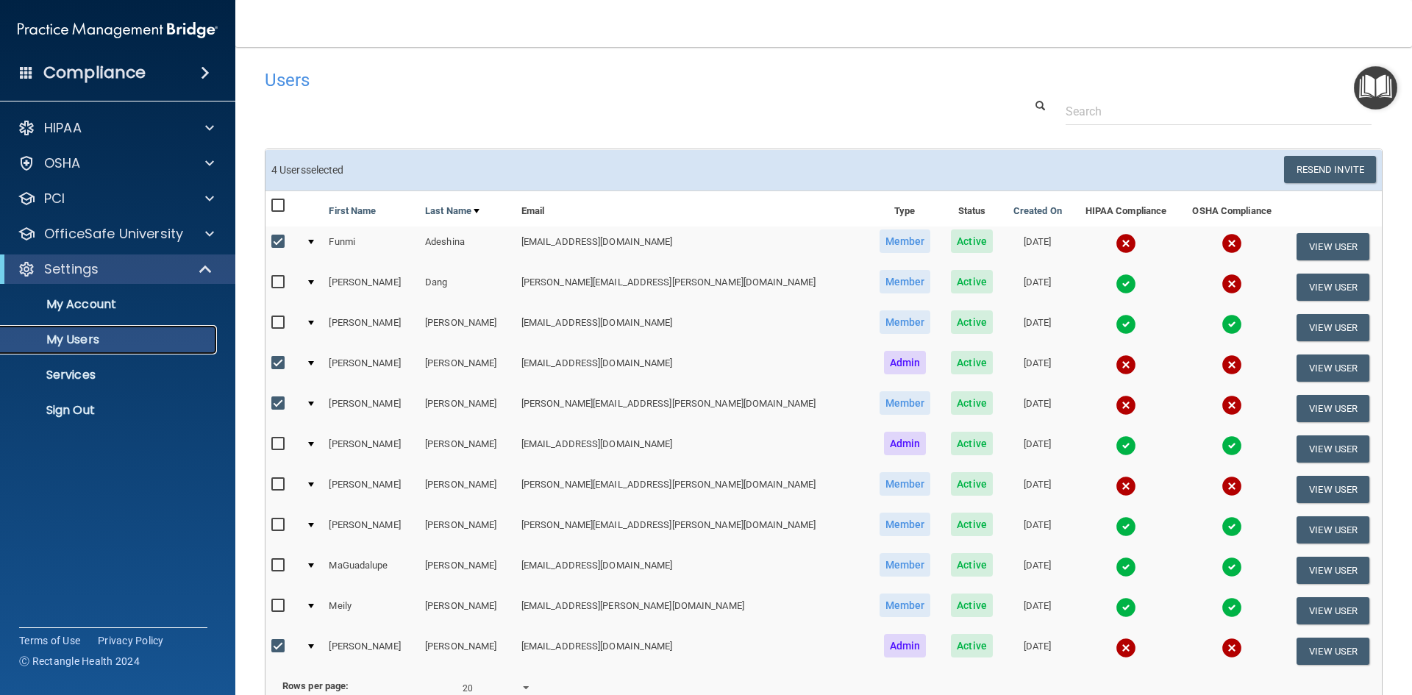
click at [77, 341] on p "My Users" at bounding box center [110, 339] width 201 height 15
click at [1312, 483] on button "View User" at bounding box center [1332, 489] width 73 height 27
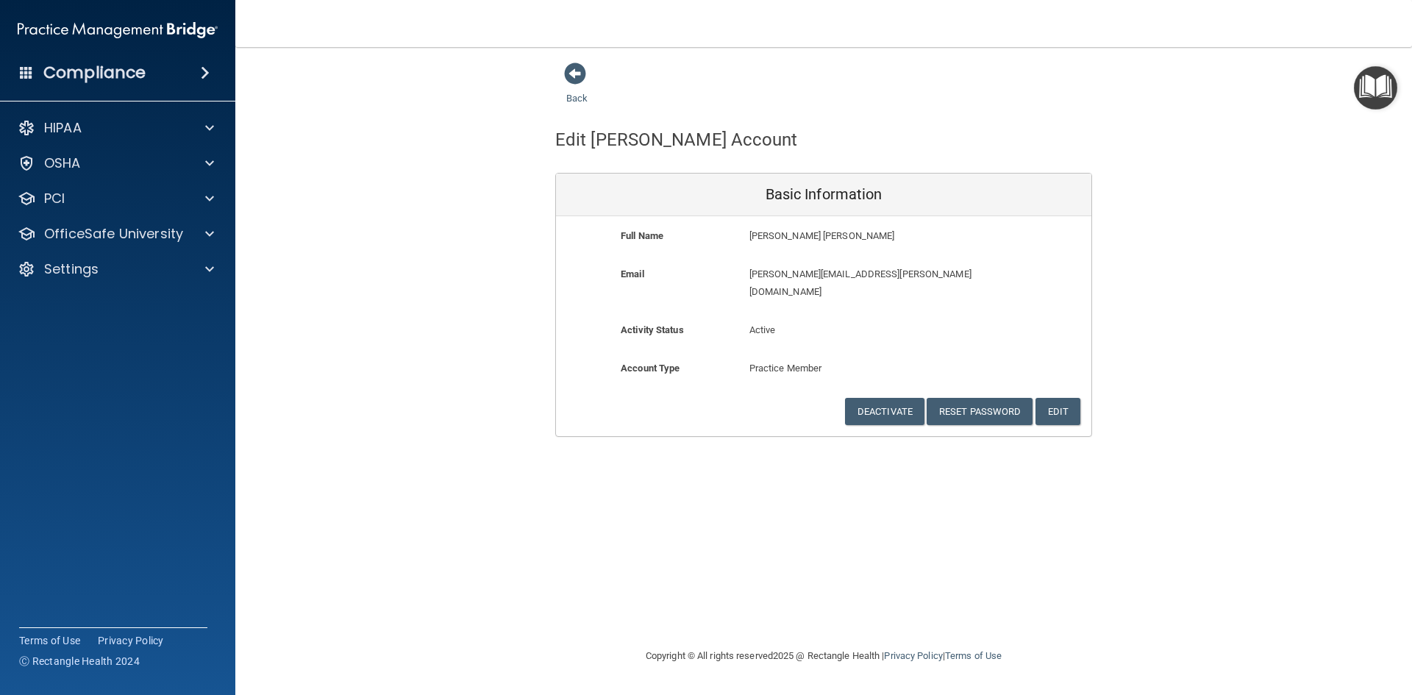
click at [82, 91] on div "Compliance HIPAA Documents and Policies Report an Incident Business Associates …" at bounding box center [117, 347] width 235 height 695
click at [85, 80] on h4 "Compliance" at bounding box center [94, 72] width 102 height 21
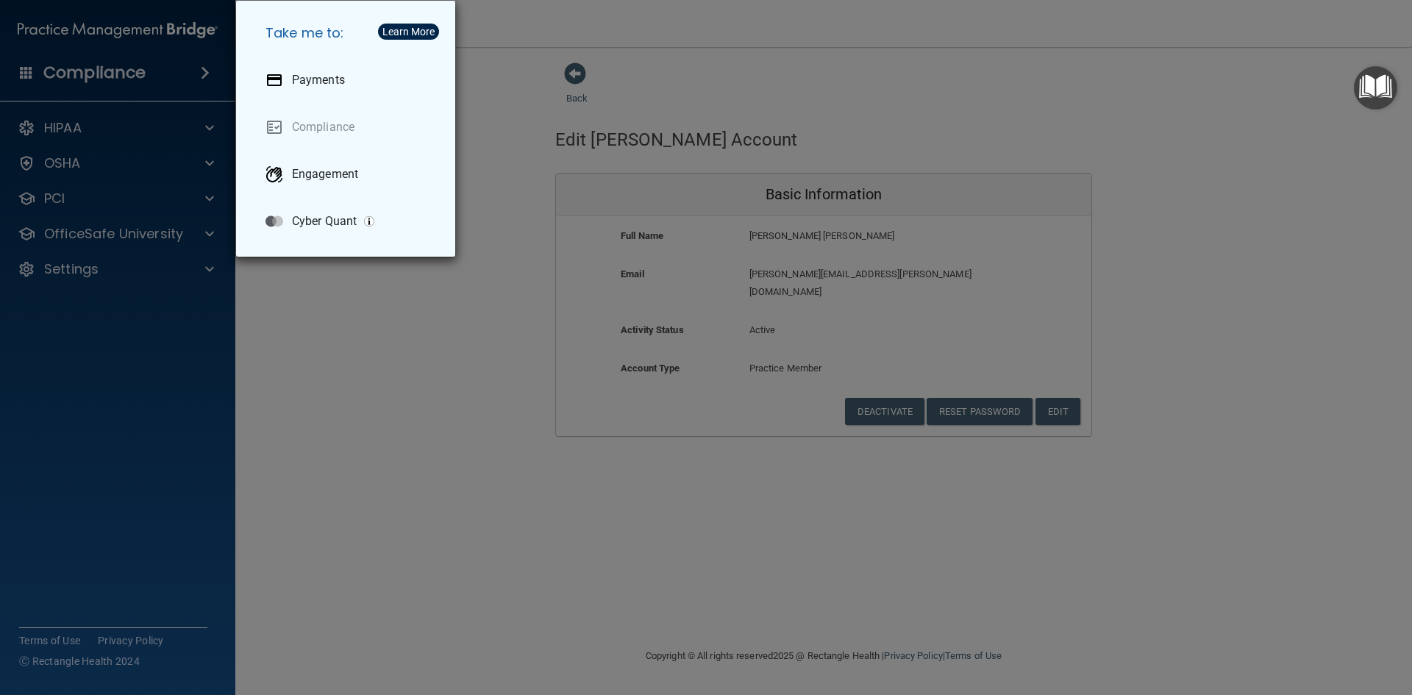
click at [121, 79] on div "Take me to: Payments Compliance Engagement Cyber Quant" at bounding box center [706, 347] width 1412 height 695
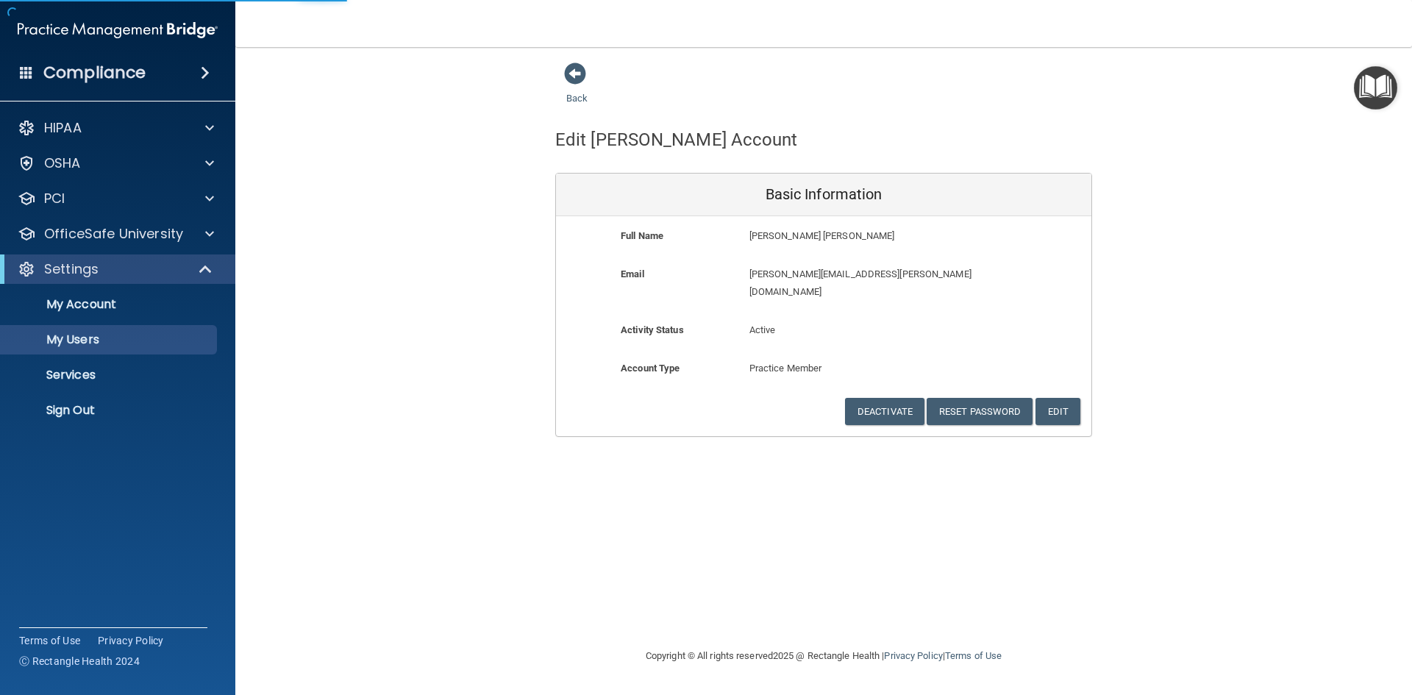
select select "20"
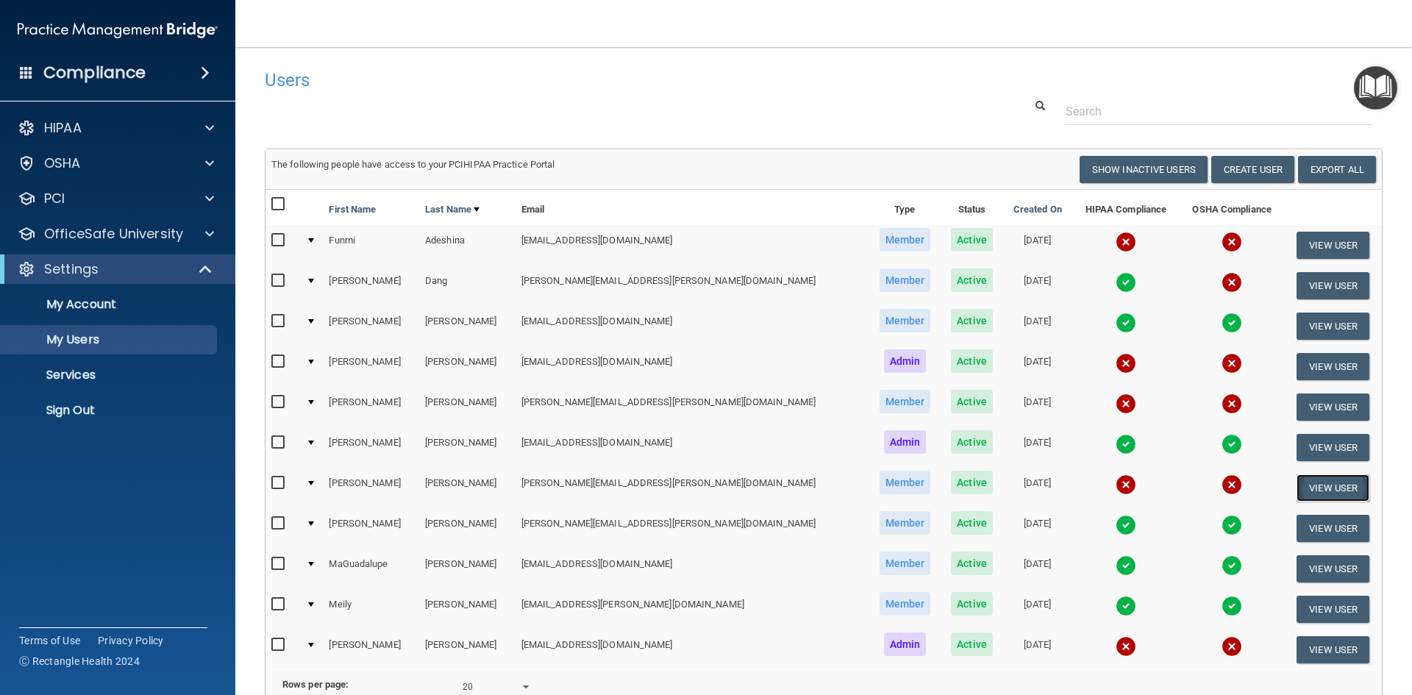
click at [1334, 484] on button "View User" at bounding box center [1332, 487] width 73 height 27
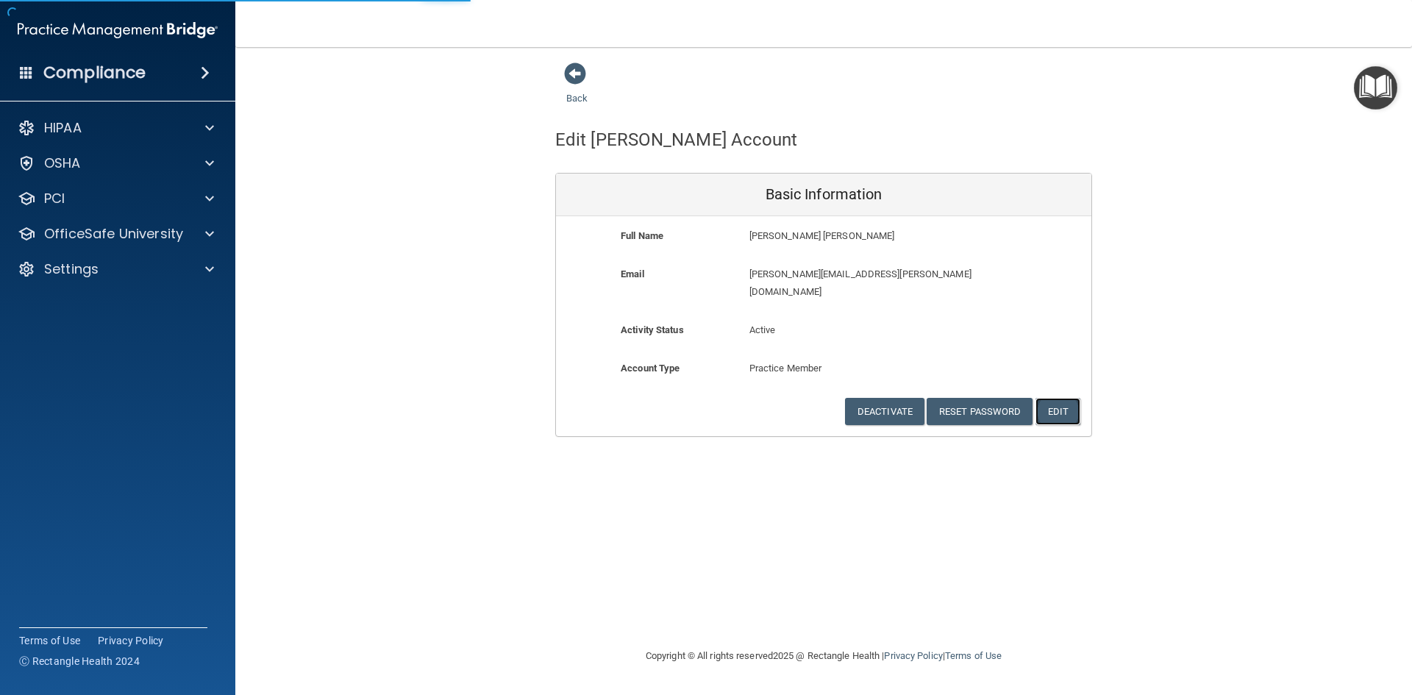
click at [1055, 398] on button "Edit" at bounding box center [1057, 411] width 45 height 27
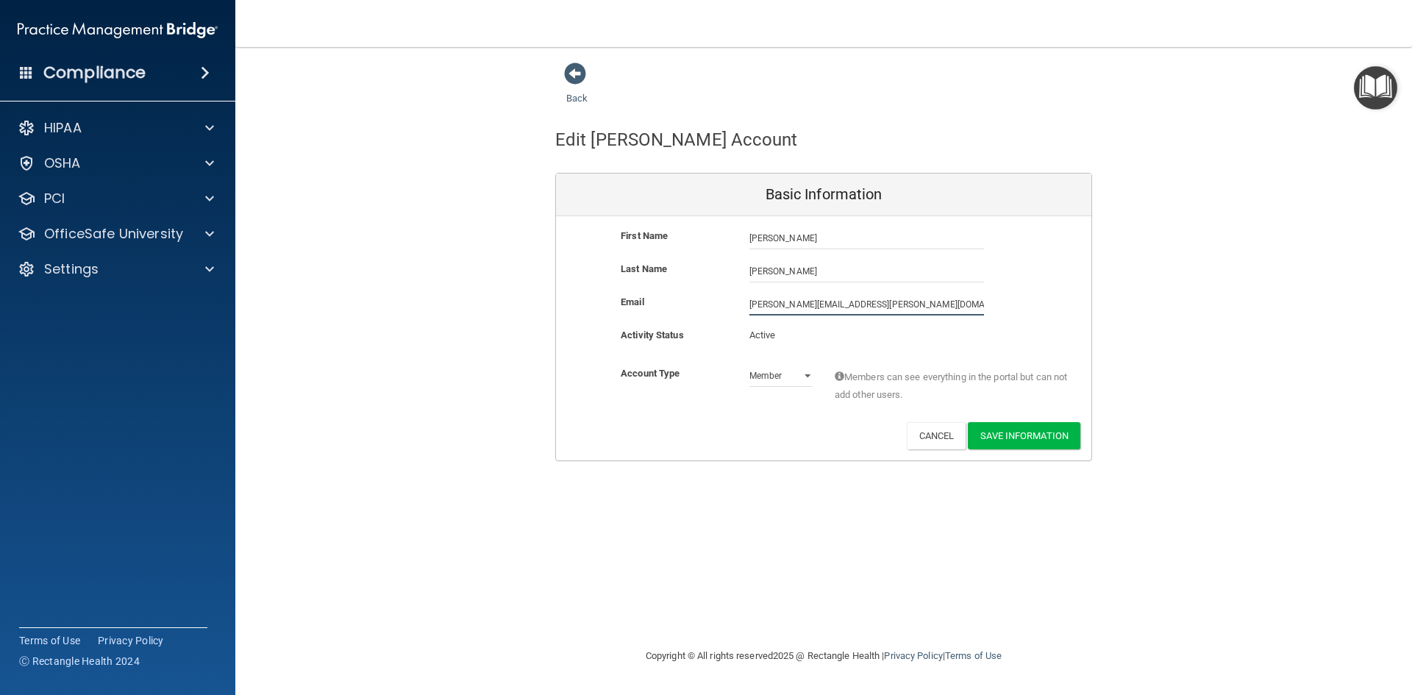
click at [779, 303] on input "[PERSON_NAME][EMAIL_ADDRESS][PERSON_NAME][DOMAIN_NAME]" at bounding box center [866, 304] width 235 height 22
click at [938, 303] on input "[EMAIL_ADDRESS][PERSON_NAME][DOMAIN_NAME]" at bounding box center [866, 304] width 235 height 22
drag, startPoint x: 929, startPoint y: 301, endPoint x: 740, endPoint y: 300, distance: 189.7
click at [740, 300] on div "[EMAIL_ADDRESS][PERSON_NAME][DOMAIN_NAME] [DOMAIN_NAME][EMAIL_ADDRESS][PERSON_N…" at bounding box center [866, 304] width 257 height 22
type input "[EMAIL_ADDRESS][DOMAIN_NAME]"
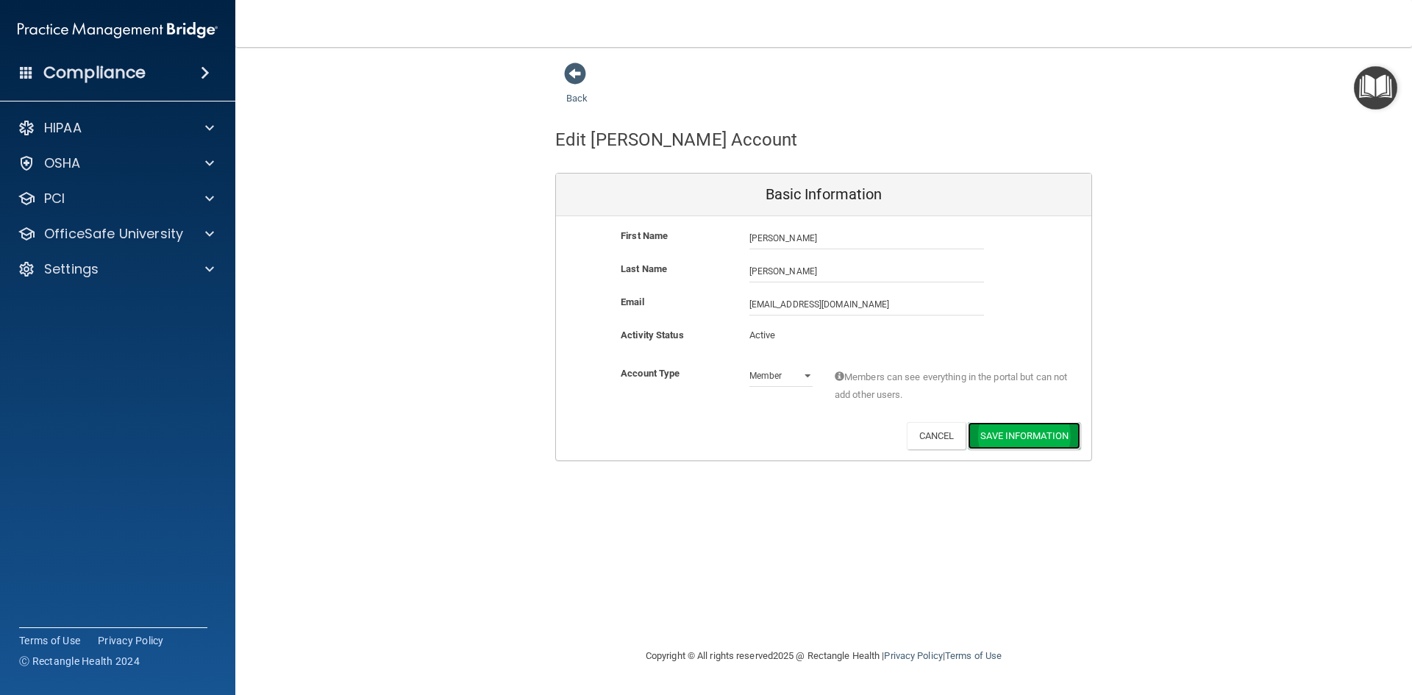
click at [1043, 437] on button "Save Information" at bounding box center [1024, 435] width 112 height 27
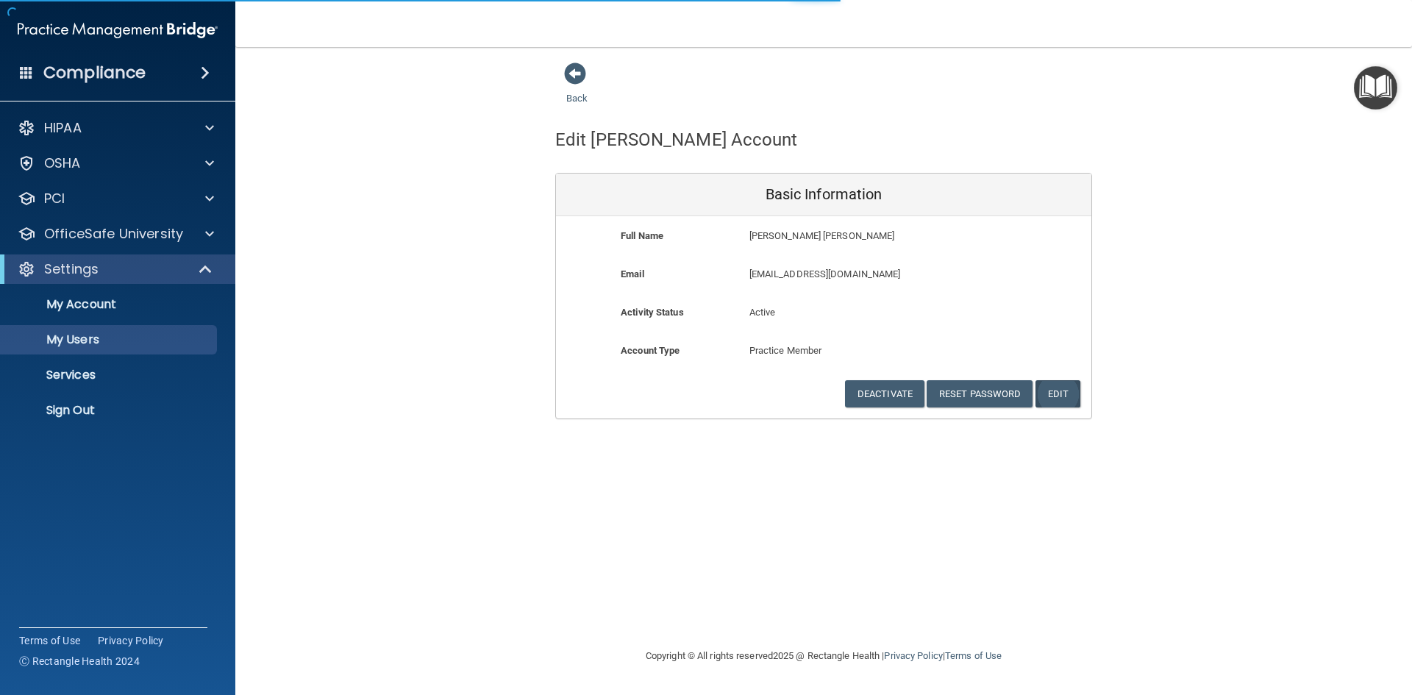
select select "20"
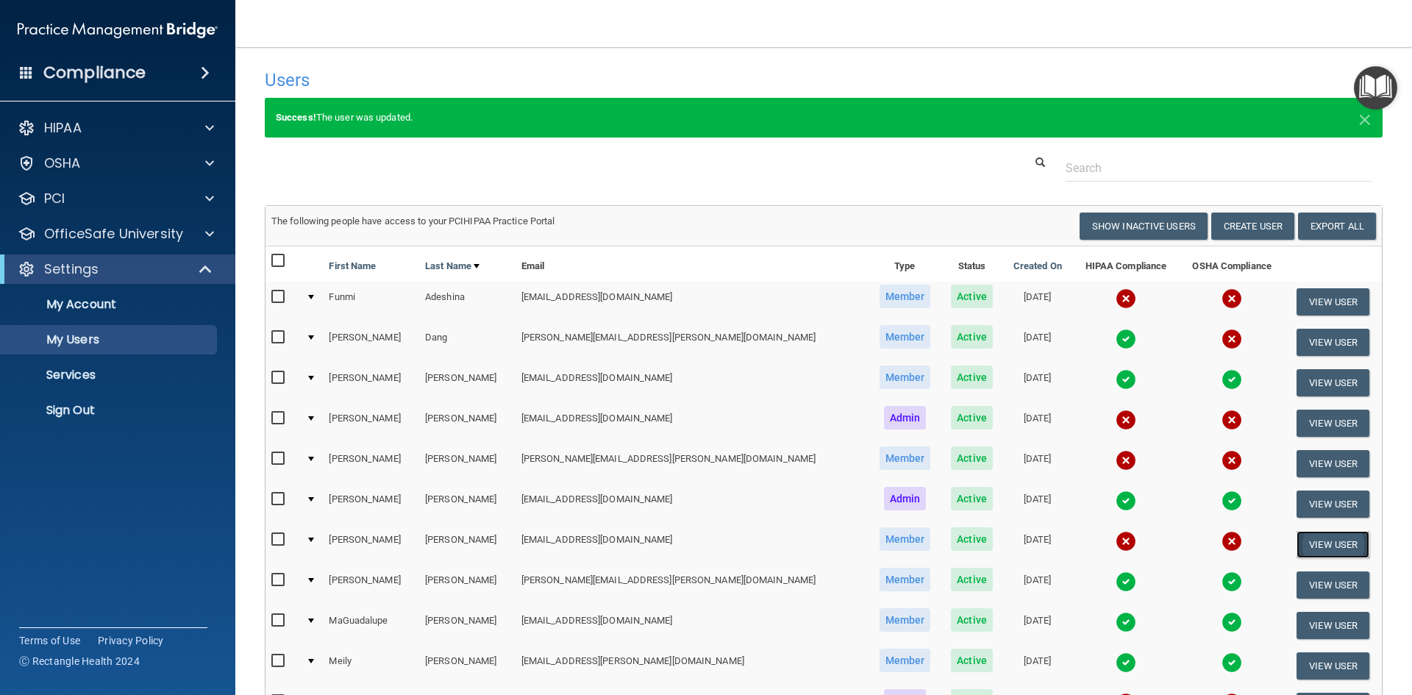
click at [1321, 548] on button "View User" at bounding box center [1332, 544] width 73 height 27
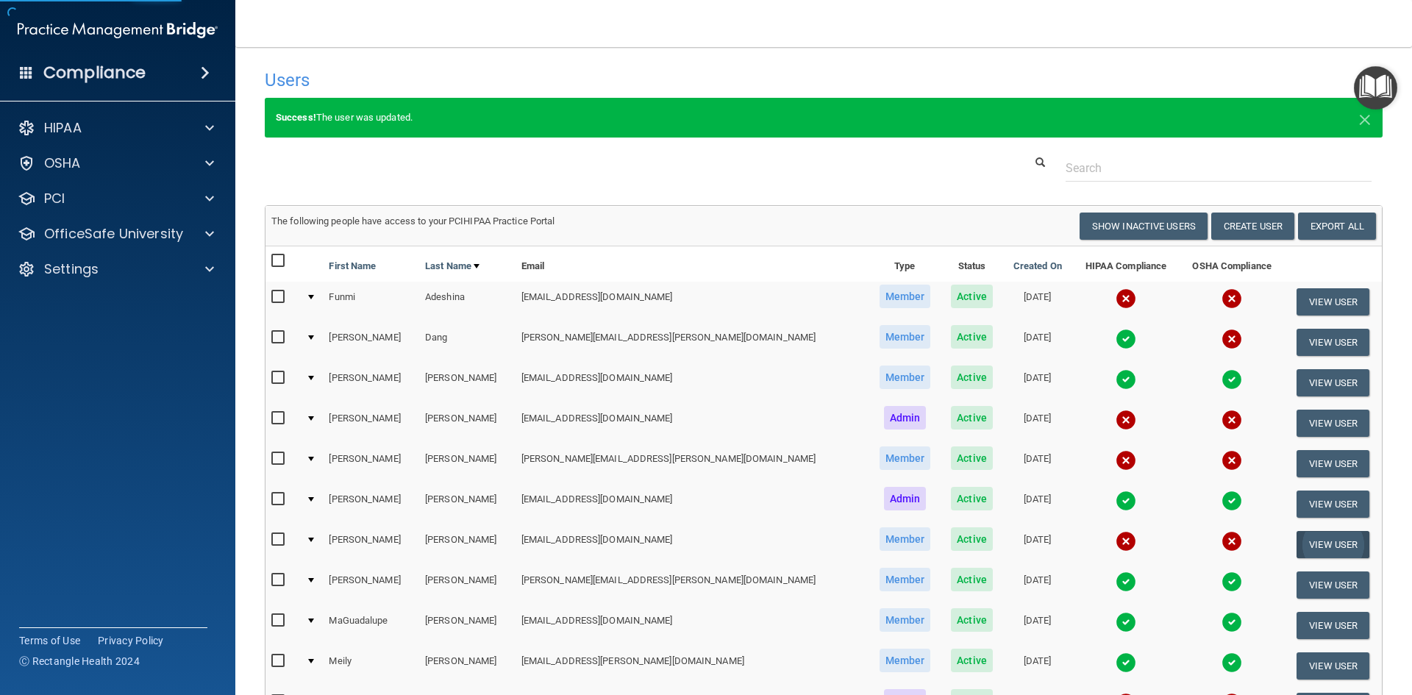
select select "practice_member"
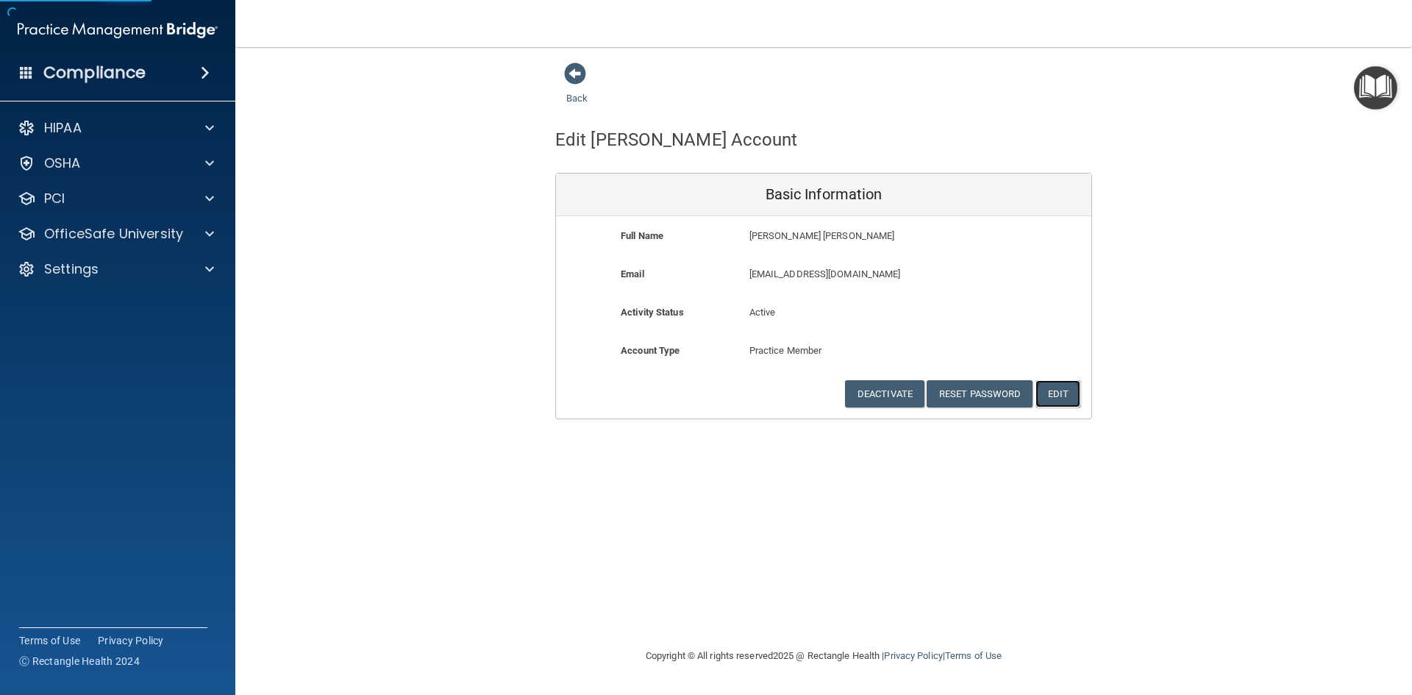
click at [1040, 386] on button "Edit" at bounding box center [1057, 393] width 45 height 27
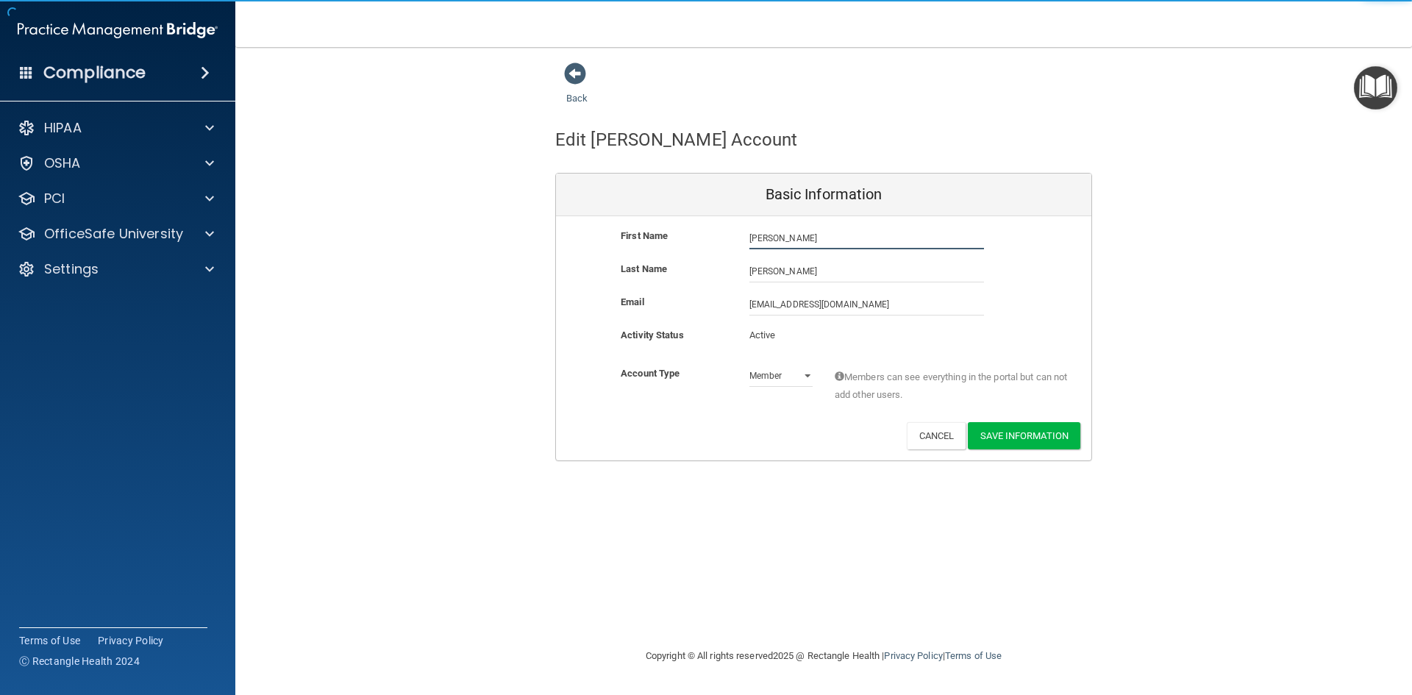
click at [788, 239] on input "[PERSON_NAME]" at bounding box center [866, 238] width 235 height 22
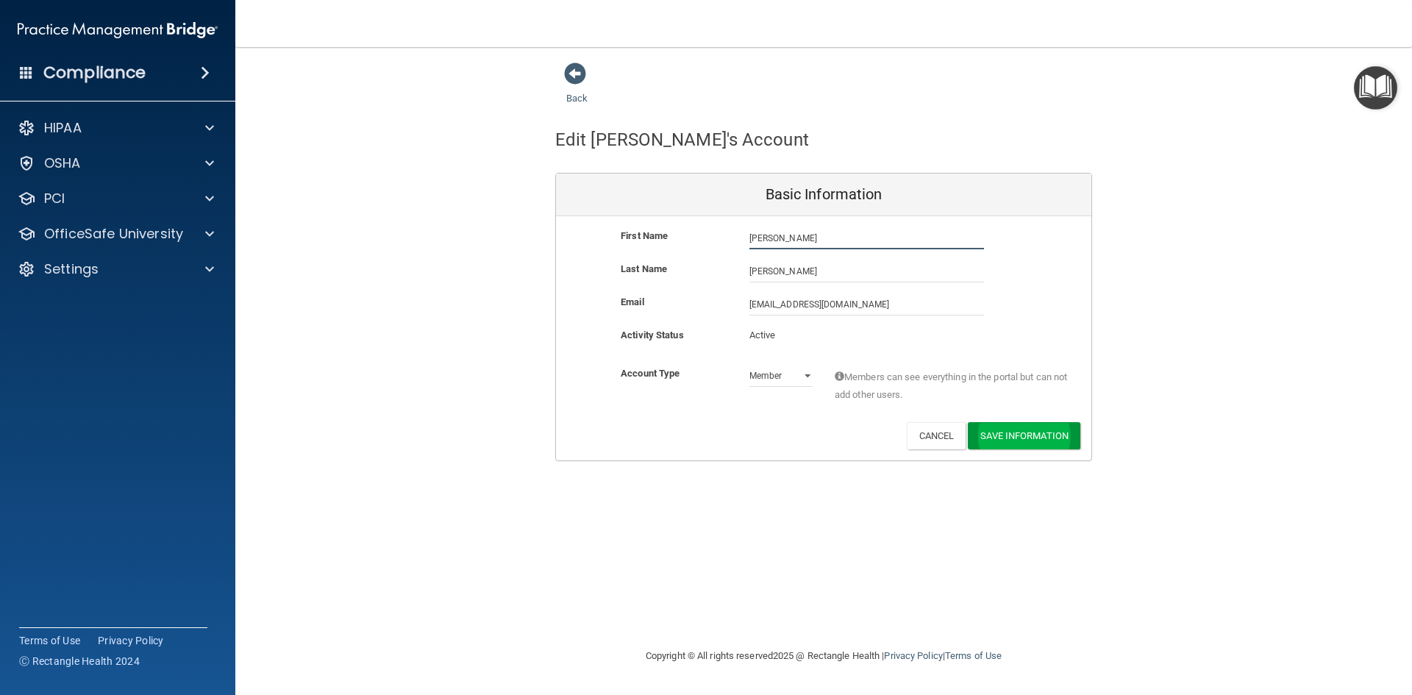
type input "[PERSON_NAME]"
click at [1030, 442] on button "Save Information" at bounding box center [1024, 435] width 112 height 27
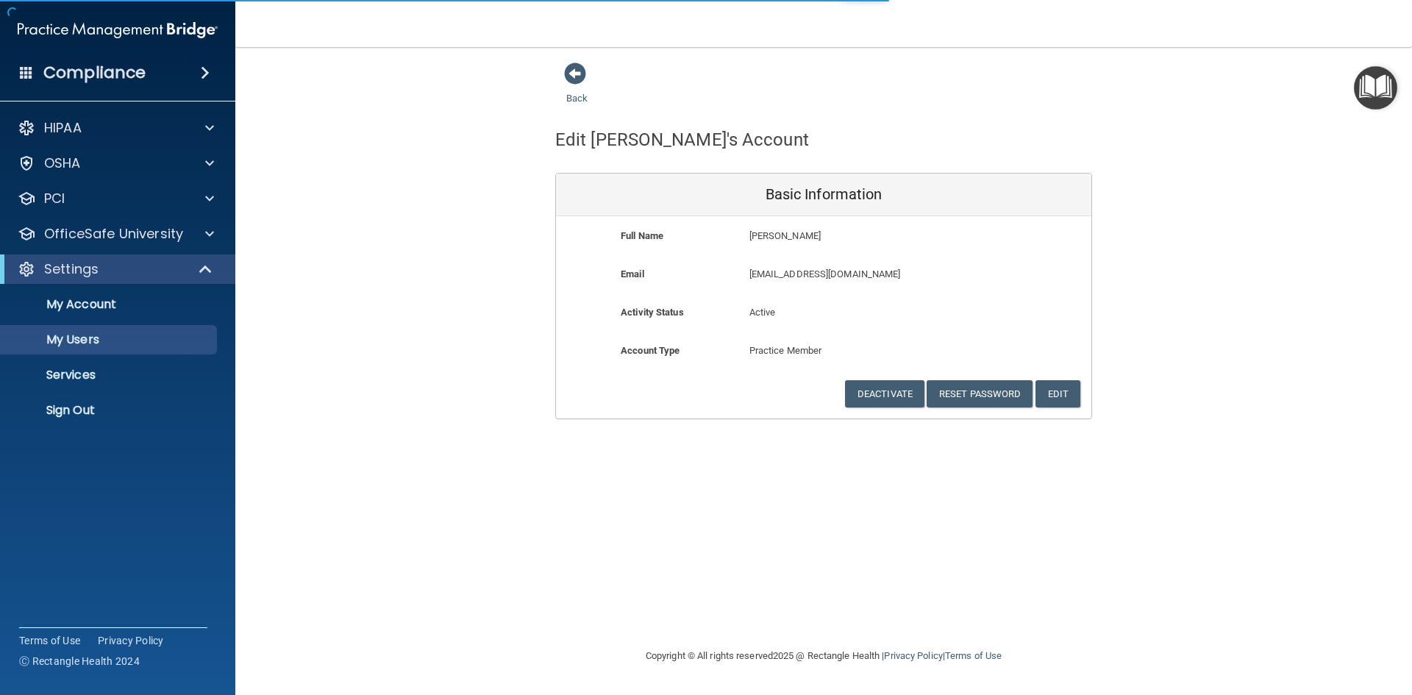
select select "20"
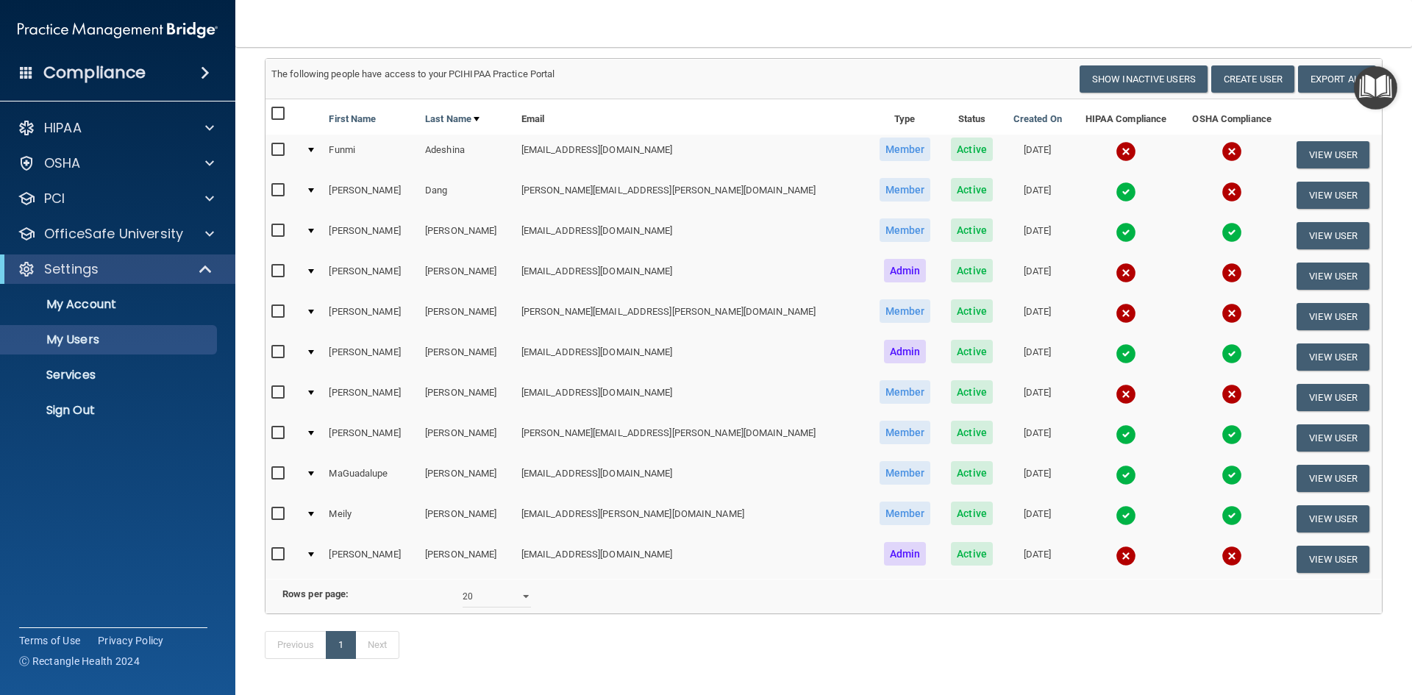
scroll to position [215, 0]
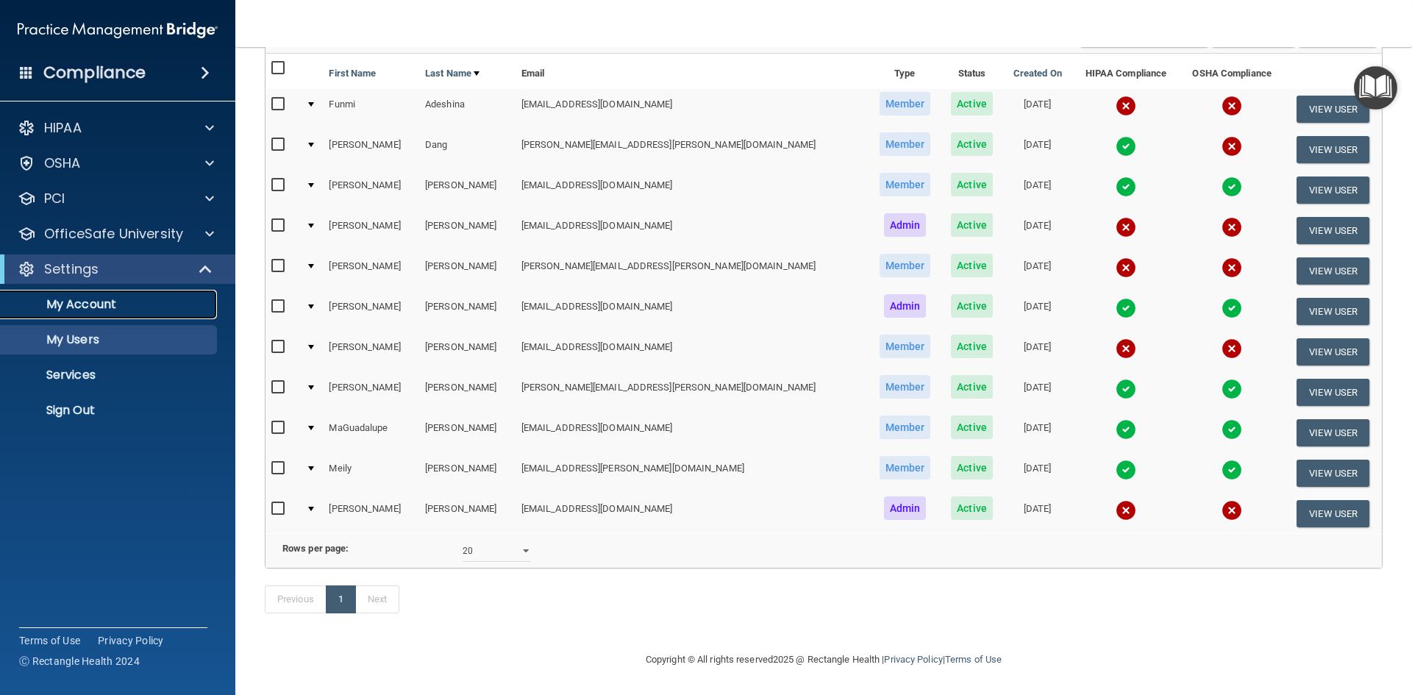
click at [140, 294] on link "My Account" at bounding box center [101, 304] width 232 height 29
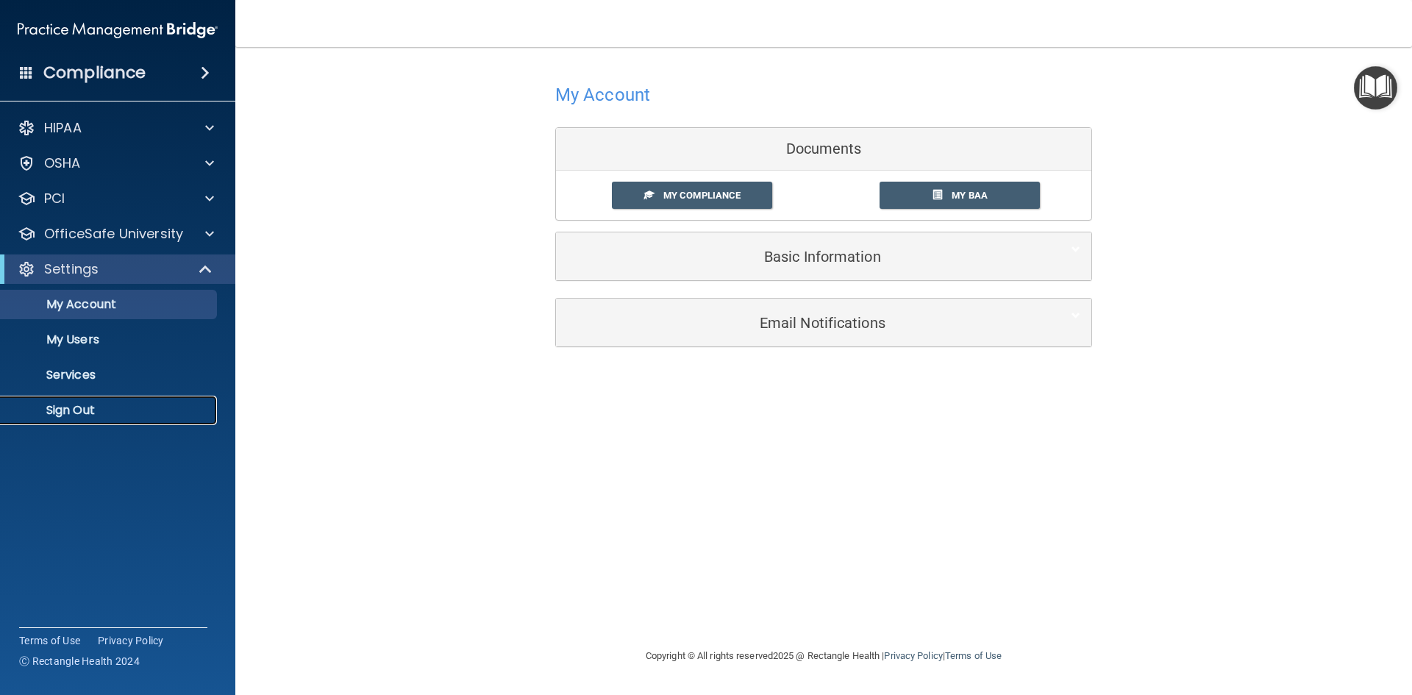
click at [112, 410] on p "Sign Out" at bounding box center [110, 410] width 201 height 15
